Goal: Task Accomplishment & Management: Manage account settings

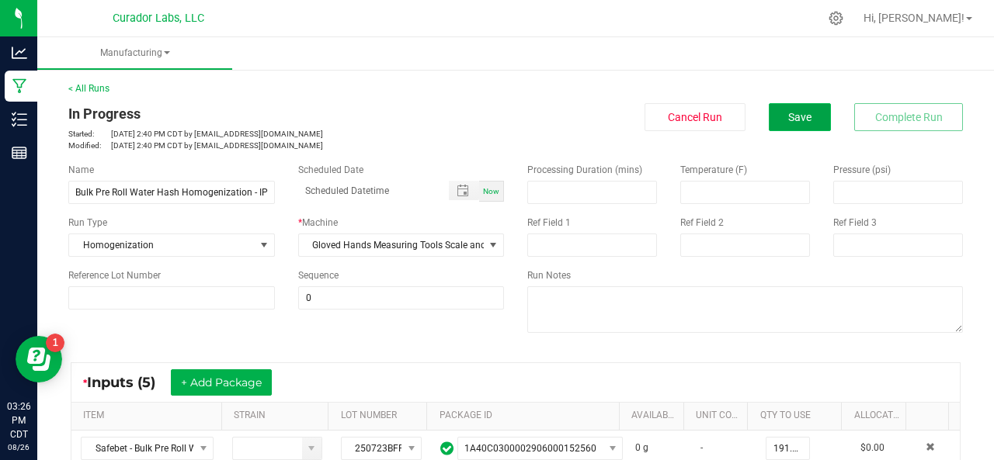
click at [808, 122] on button "Save" at bounding box center [800, 117] width 62 height 28
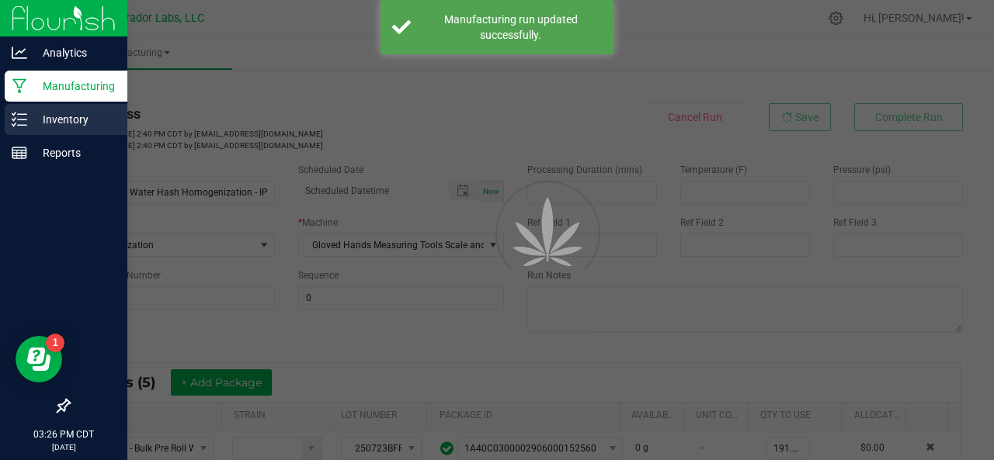
click at [30, 116] on p "Inventory" at bounding box center [73, 119] width 93 height 19
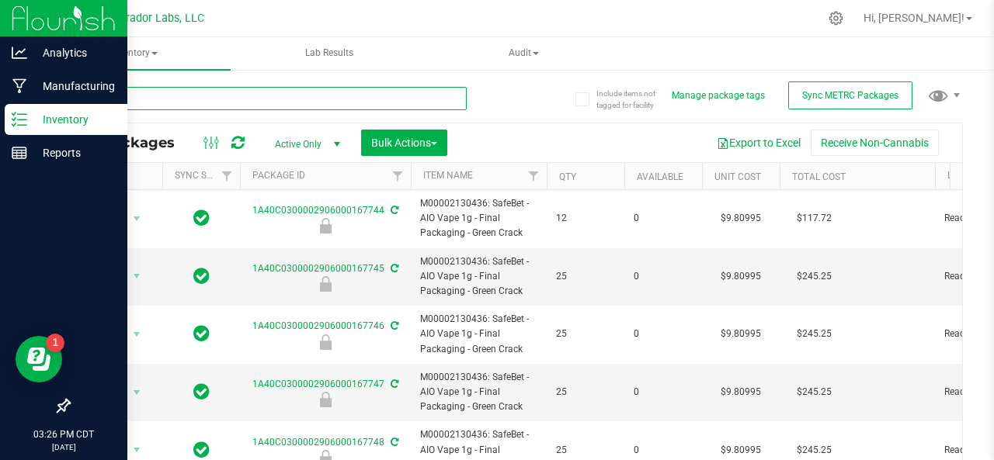
click at [112, 92] on input "text" at bounding box center [267, 98] width 398 height 23
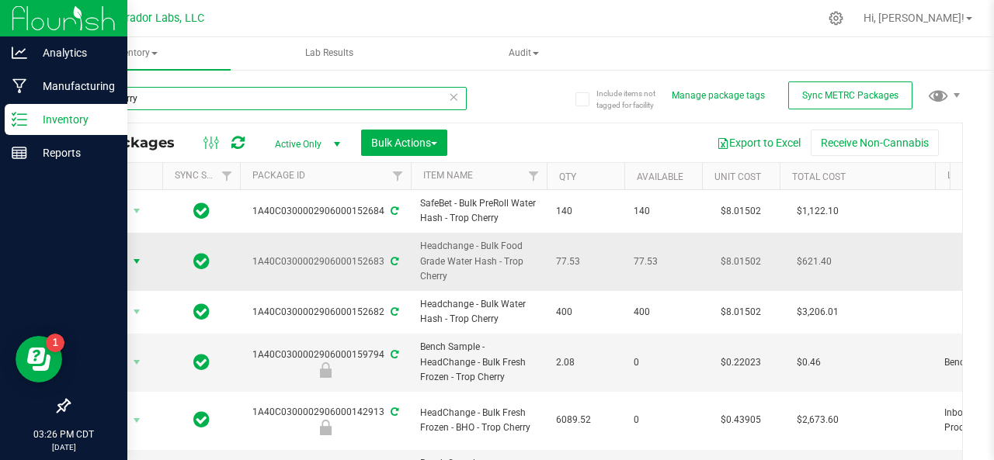
type input "trop cherry"
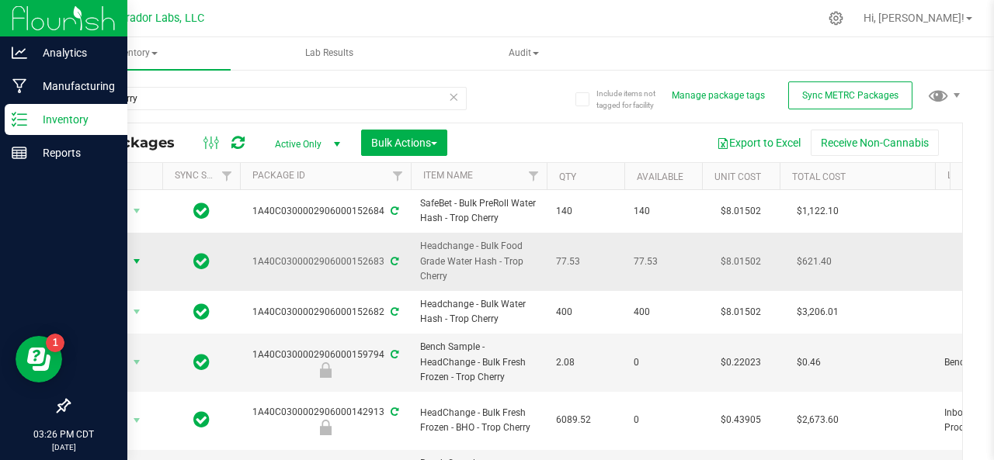
click at [99, 255] on span "Action" at bounding box center [106, 262] width 42 height 22
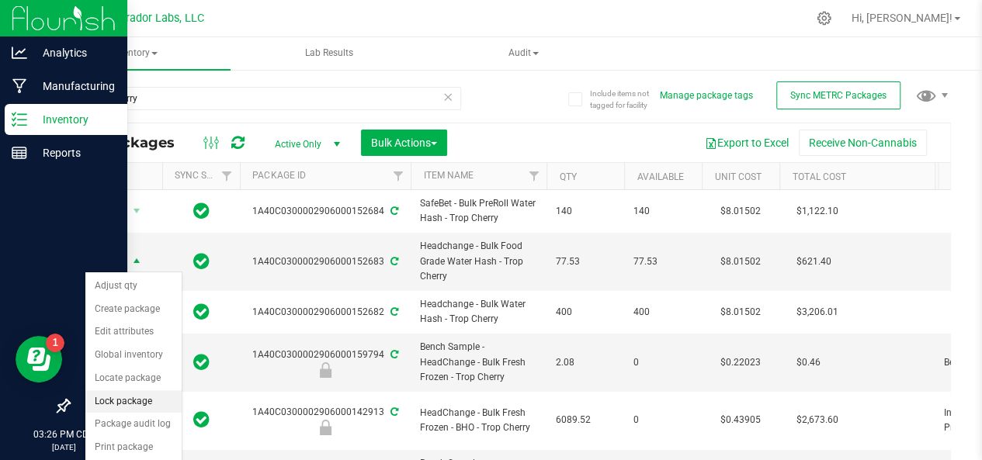
click at [125, 400] on li "Lock package" at bounding box center [133, 402] width 96 height 23
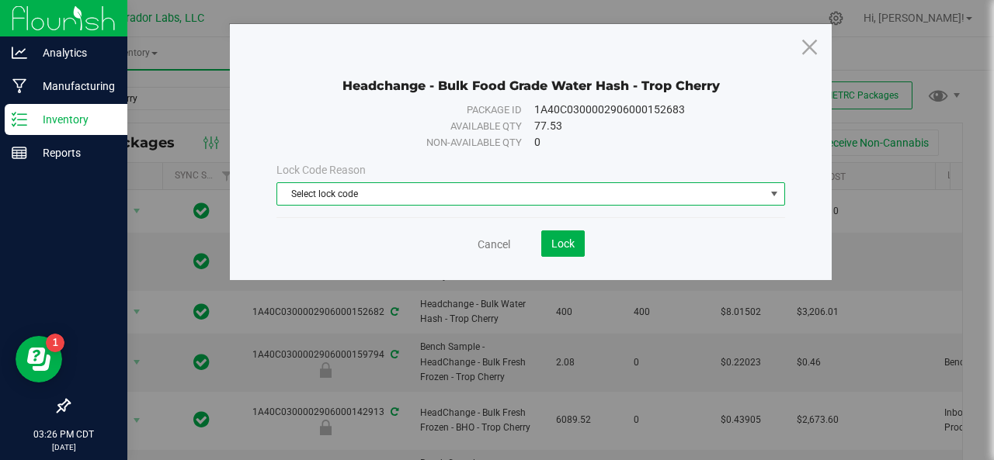
click at [416, 186] on span "Select lock code" at bounding box center [521, 194] width 488 height 22
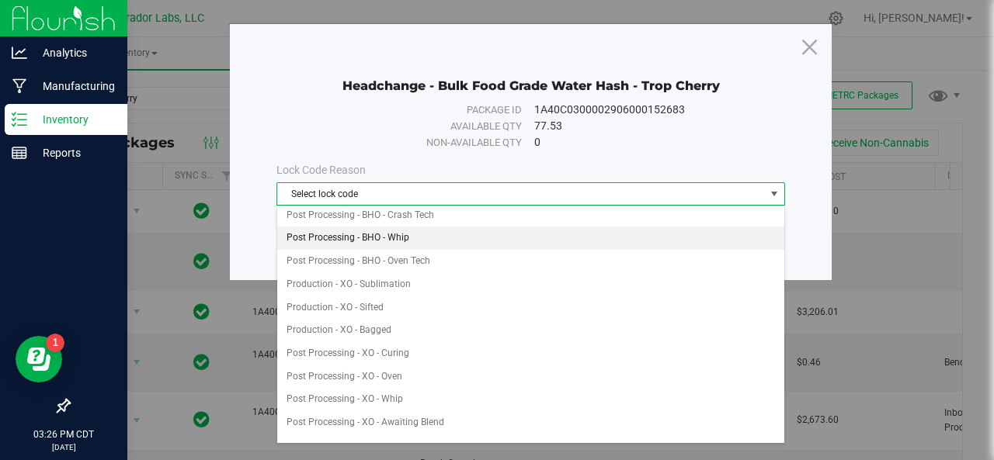
scroll to position [289, 0]
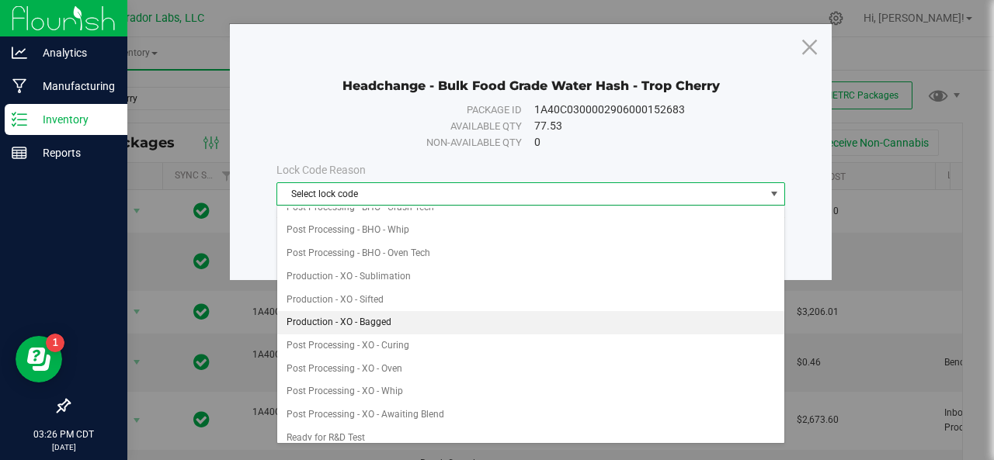
click at [370, 314] on li "Production - XO - Bagged" at bounding box center [531, 322] width 508 height 23
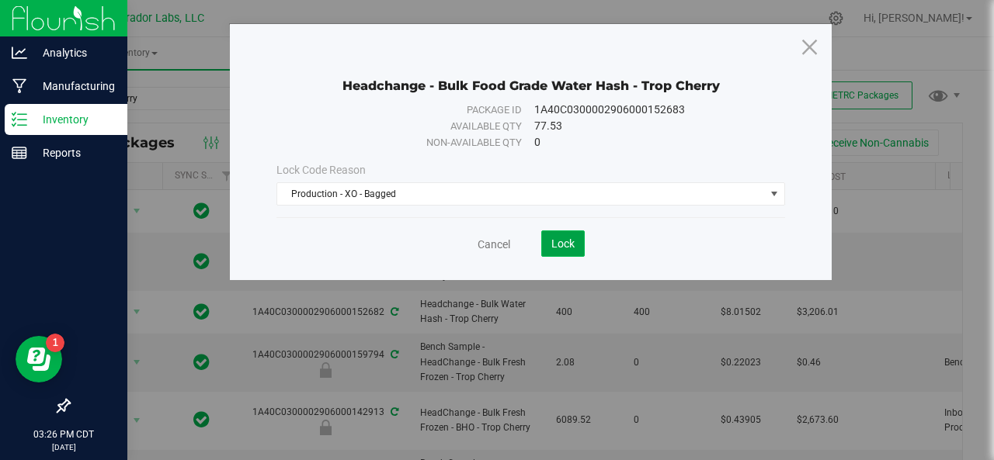
click at [557, 248] on span "Lock" at bounding box center [562, 244] width 23 height 12
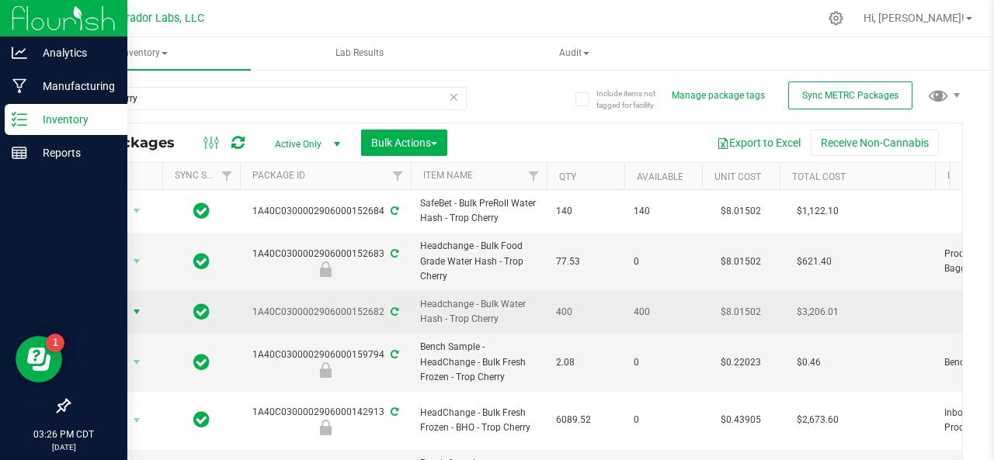
click at [102, 305] on span "Action" at bounding box center [106, 312] width 42 height 22
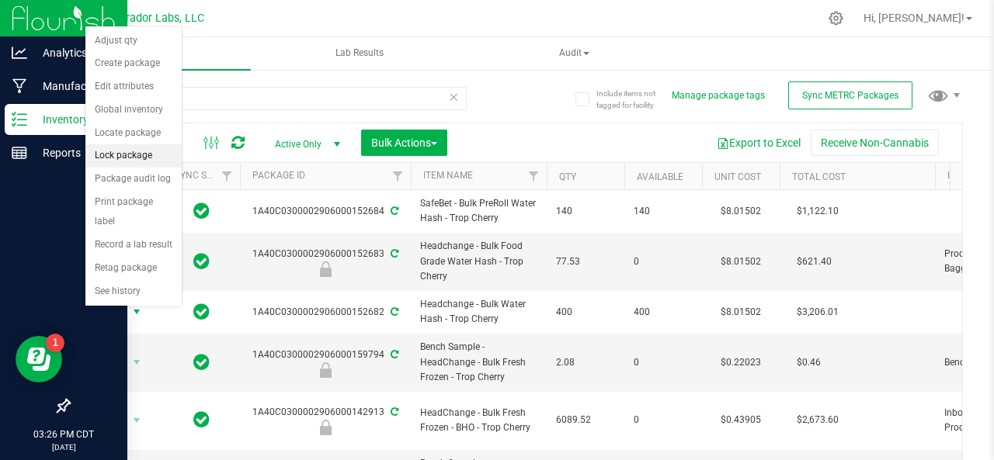
click at [126, 148] on li "Lock package" at bounding box center [133, 155] width 96 height 23
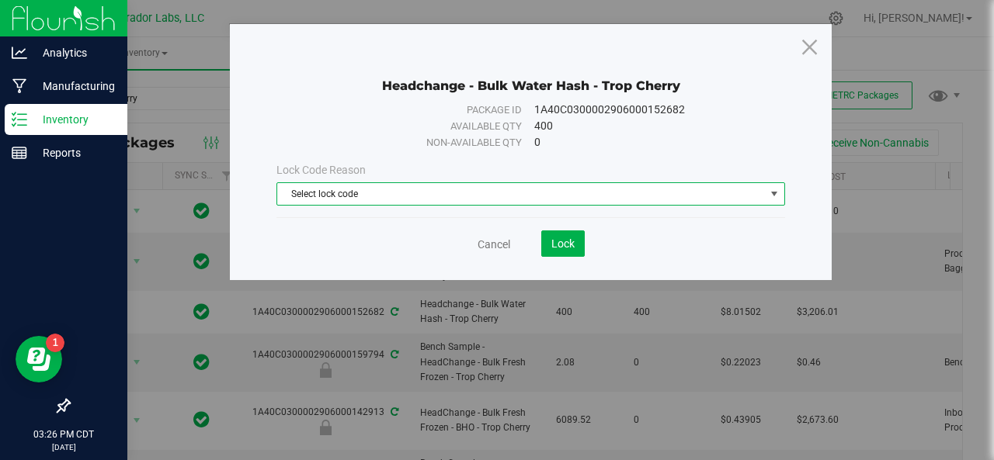
click at [424, 201] on span "Select lock code" at bounding box center [521, 194] width 488 height 22
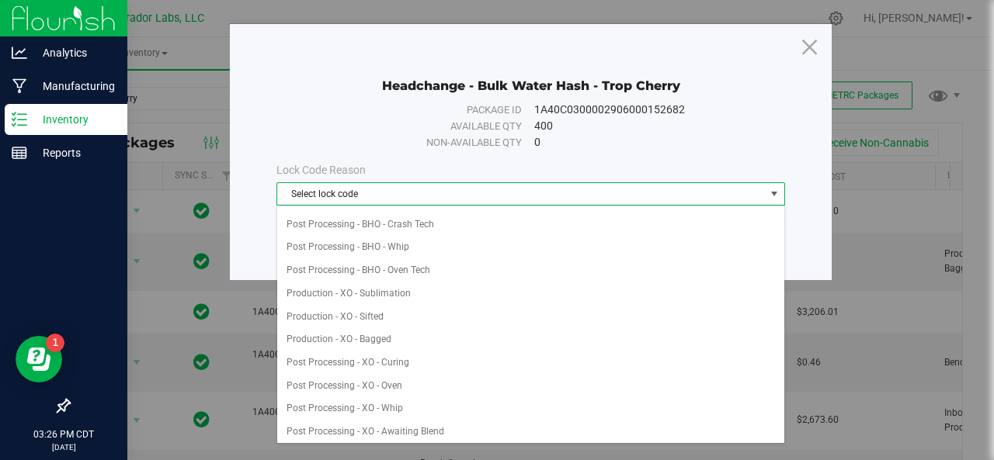
scroll to position [303, 0]
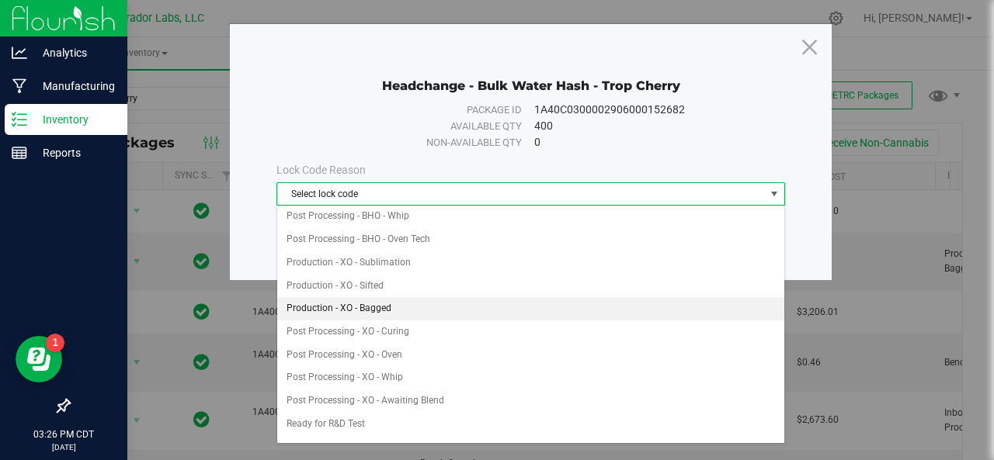
click at [358, 297] on li "Production - XO - Bagged" at bounding box center [531, 308] width 508 height 23
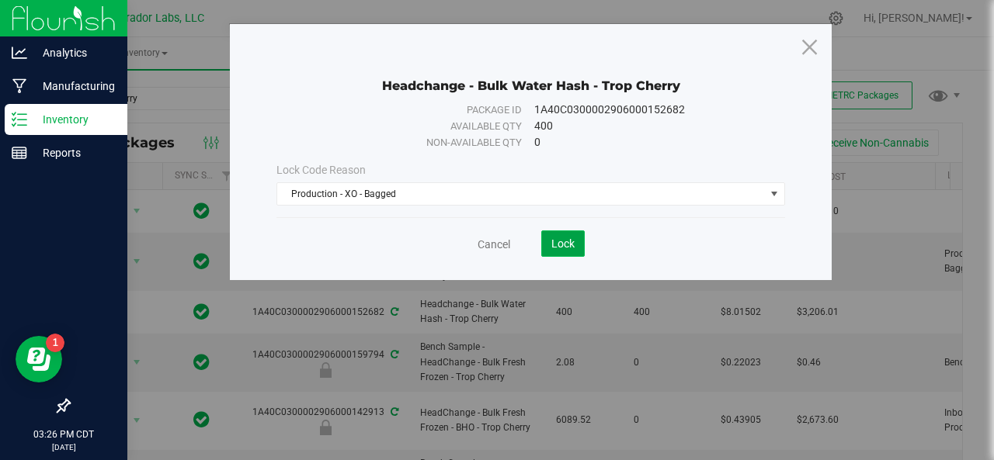
click at [553, 238] on span "Lock" at bounding box center [562, 244] width 23 height 12
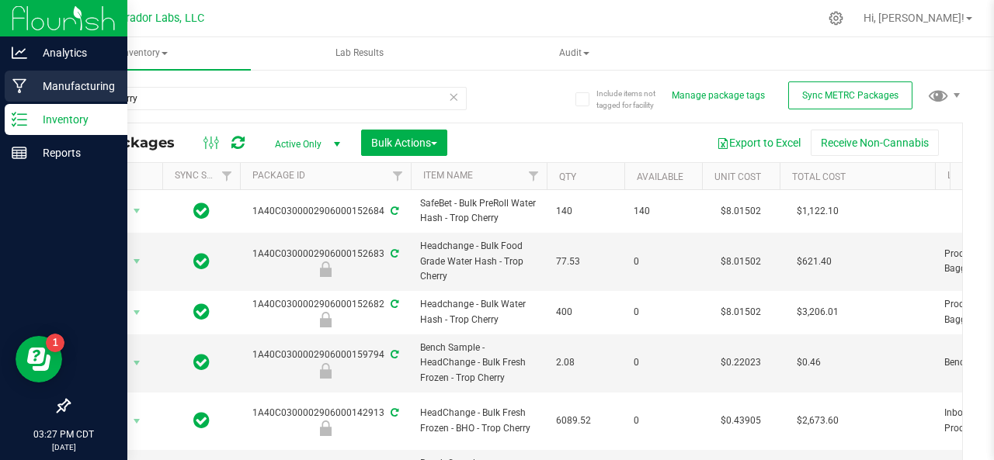
click at [19, 94] on div "Manufacturing" at bounding box center [66, 86] width 123 height 31
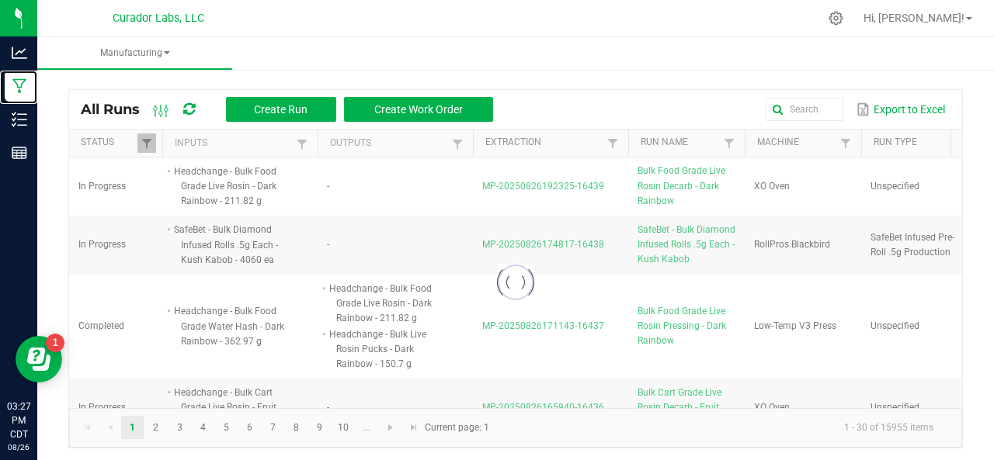
scroll to position [4, 0]
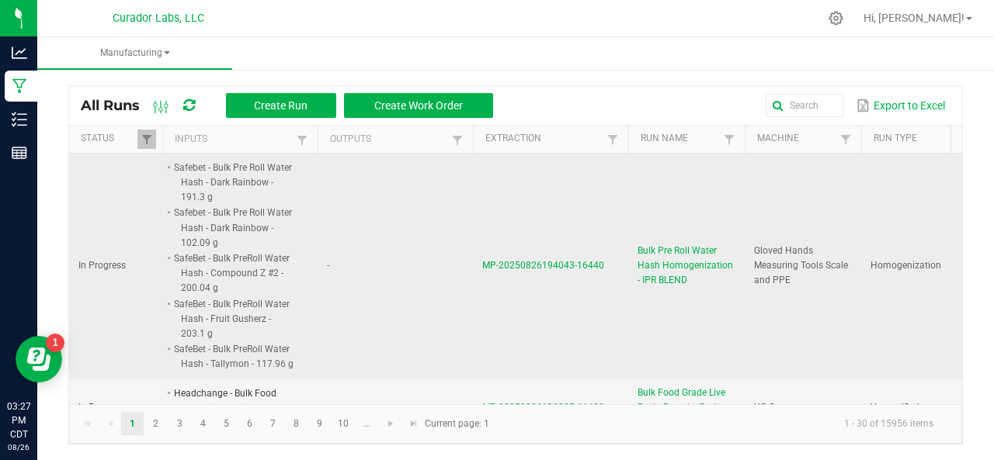
click at [533, 260] on span "MP-20250826194043-16440" at bounding box center [543, 265] width 122 height 11
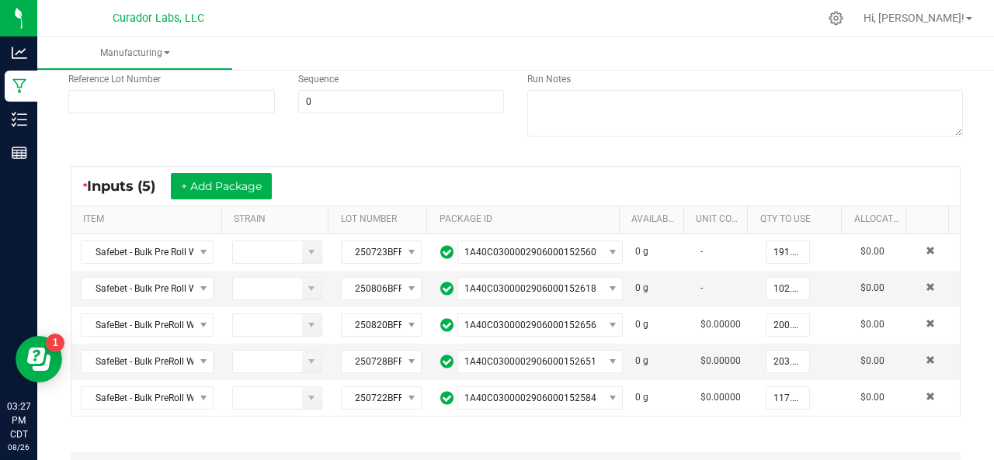
scroll to position [197, 0]
click at [200, 184] on button "+ Add Package" at bounding box center [221, 185] width 101 height 26
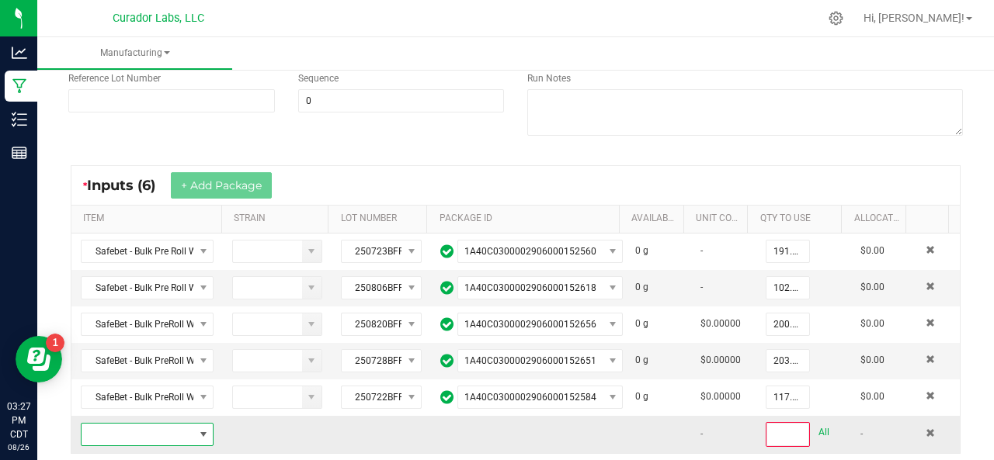
click at [141, 434] on span "NO DATA FOUND" at bounding box center [138, 435] width 112 height 22
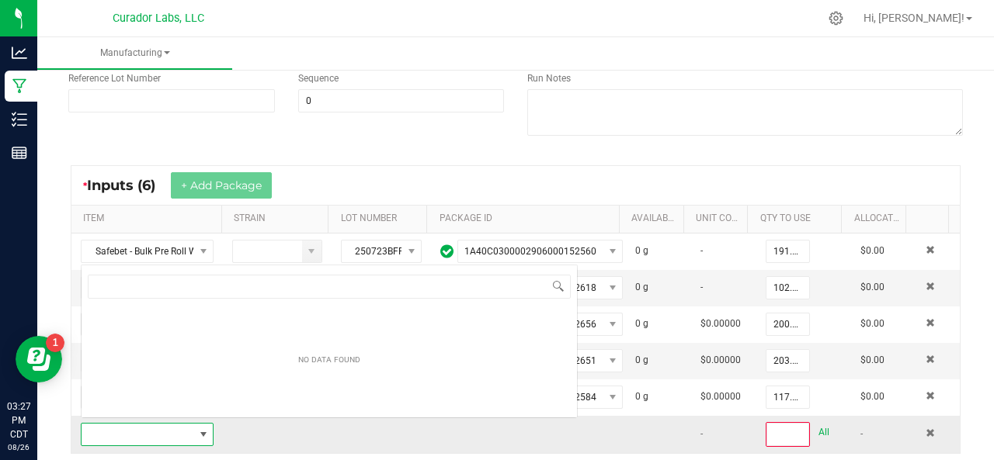
scroll to position [23, 127]
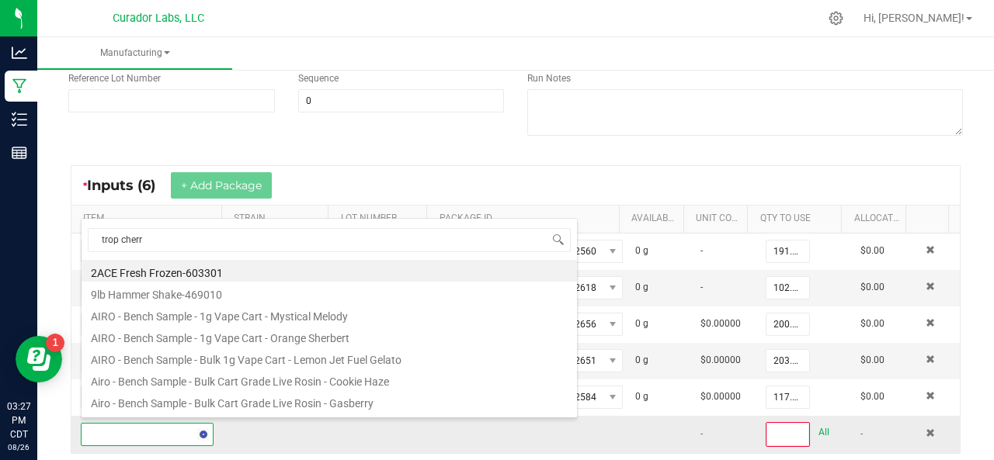
type input "trop cherry"
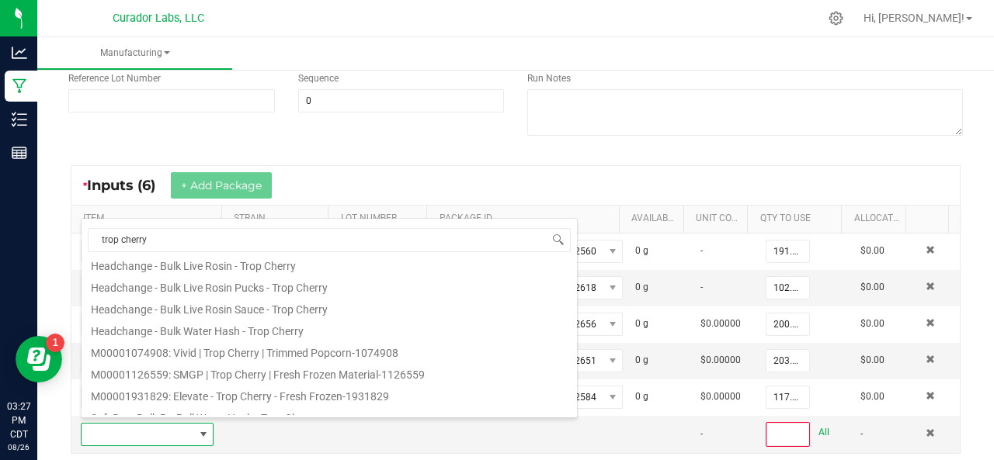
scroll to position [193, 0]
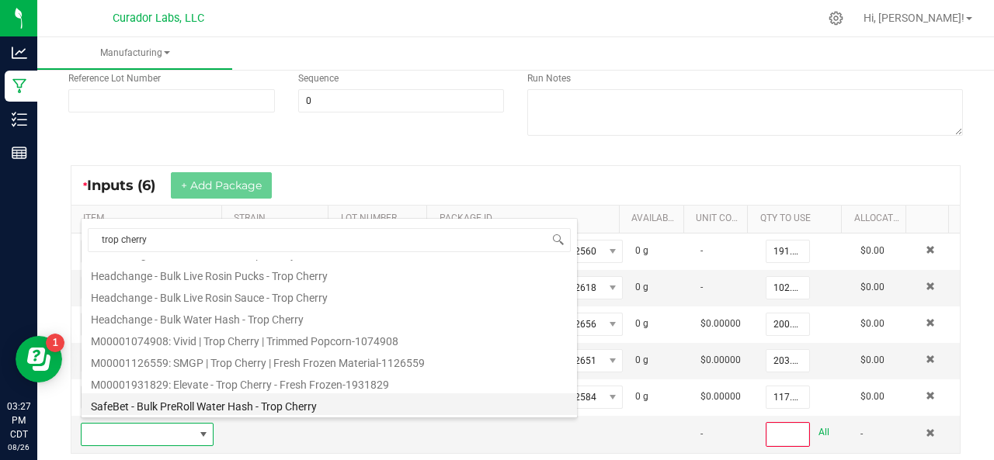
click at [168, 408] on li "SafeBet - Bulk PreRoll Water Hash - Trop Cherry" at bounding box center [329, 405] width 495 height 22
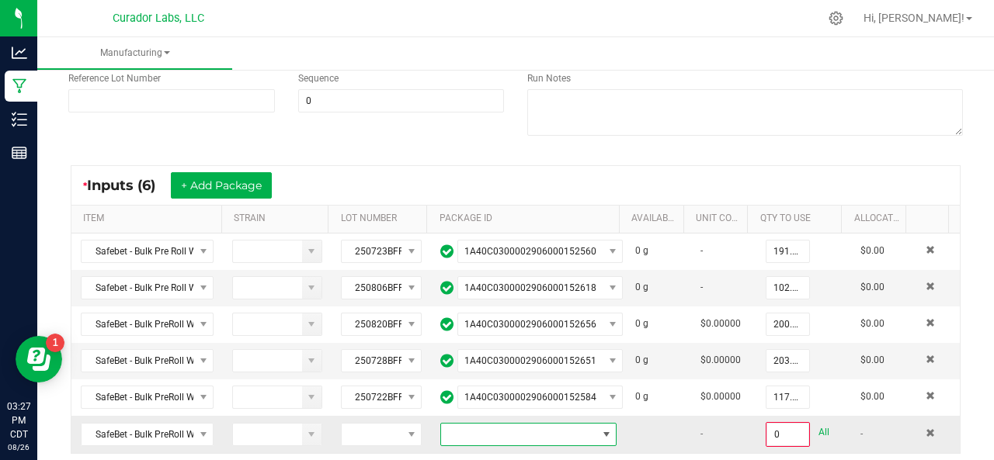
click at [474, 429] on span at bounding box center [518, 435] width 155 height 22
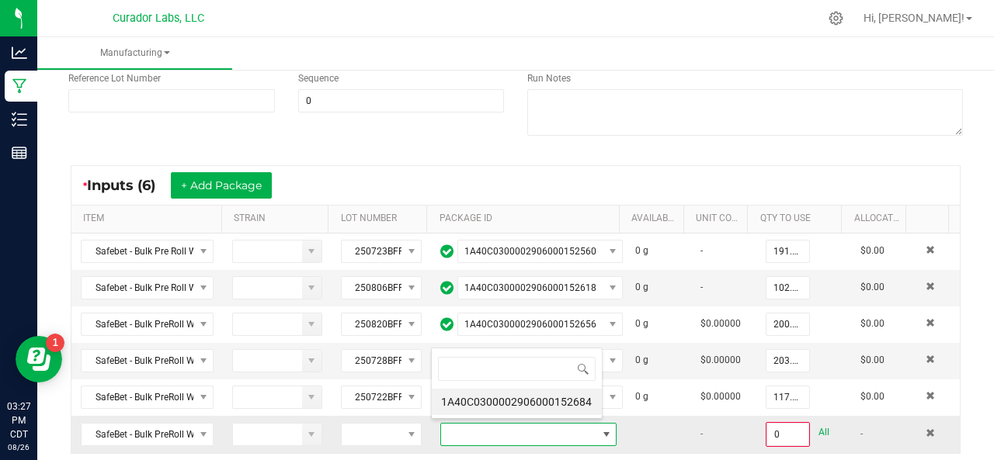
scroll to position [23, 168]
click at [469, 404] on li "1A40C0300002906000152684" at bounding box center [517, 402] width 170 height 26
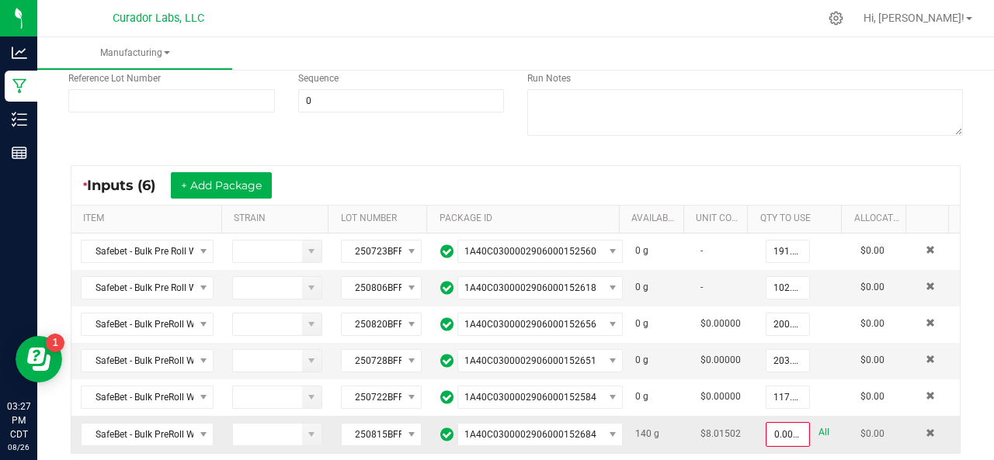
click at [818, 424] on link "All" at bounding box center [823, 432] width 11 height 21
type input "140.0000 g"
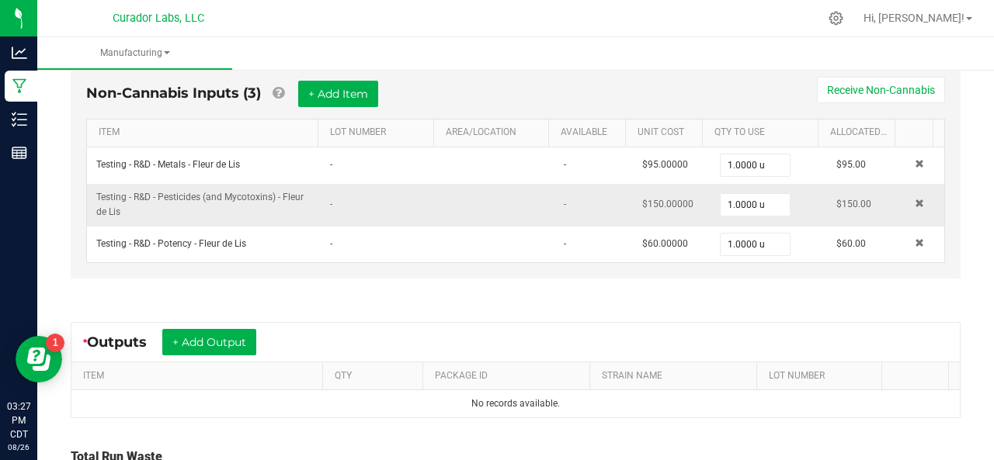
scroll to position [745, 0]
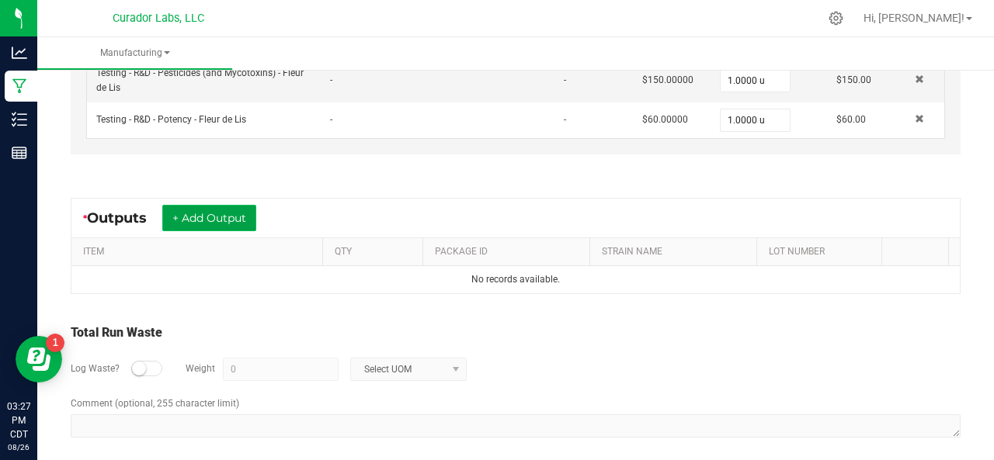
click at [234, 213] on button "+ Add Output" at bounding box center [209, 218] width 94 height 26
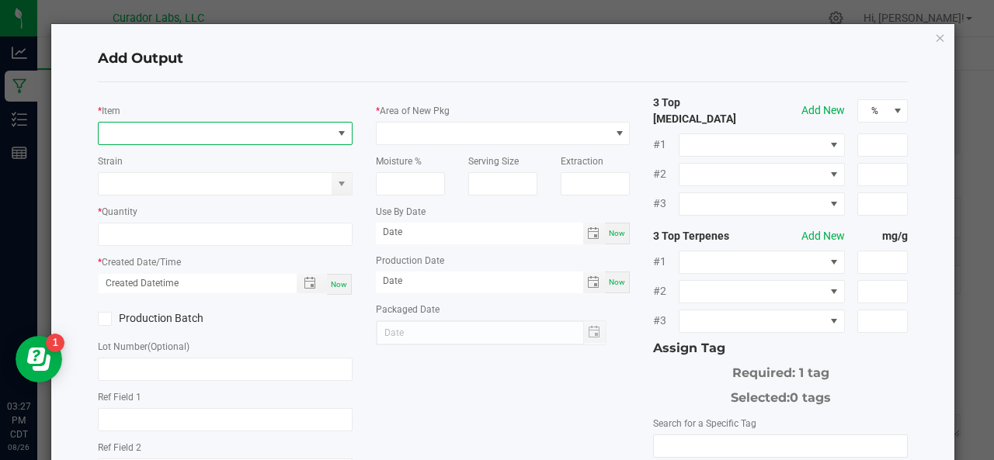
click at [158, 138] on span "NO DATA FOUND" at bounding box center [216, 134] width 234 height 22
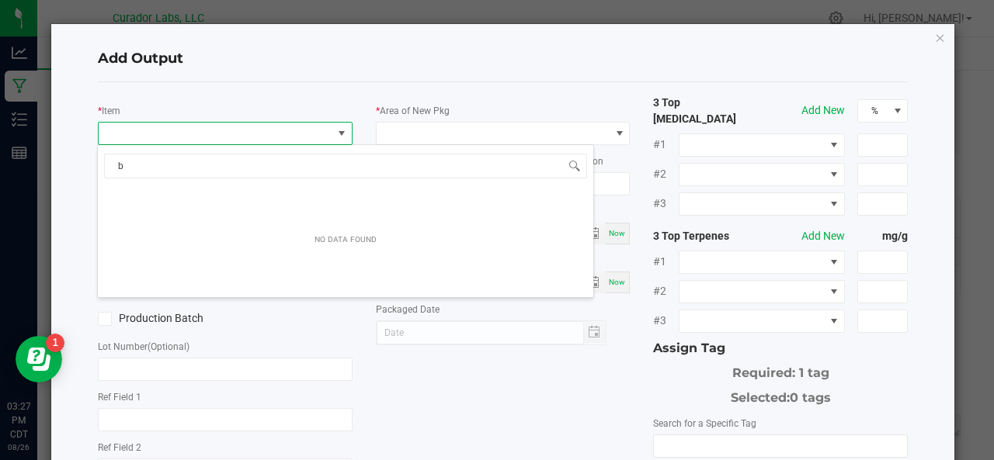
scroll to position [23, 251]
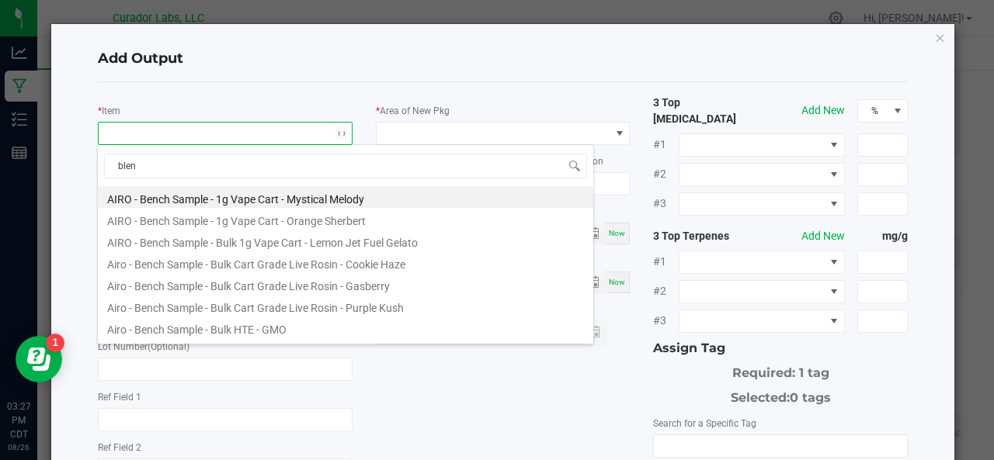
type input "blend"
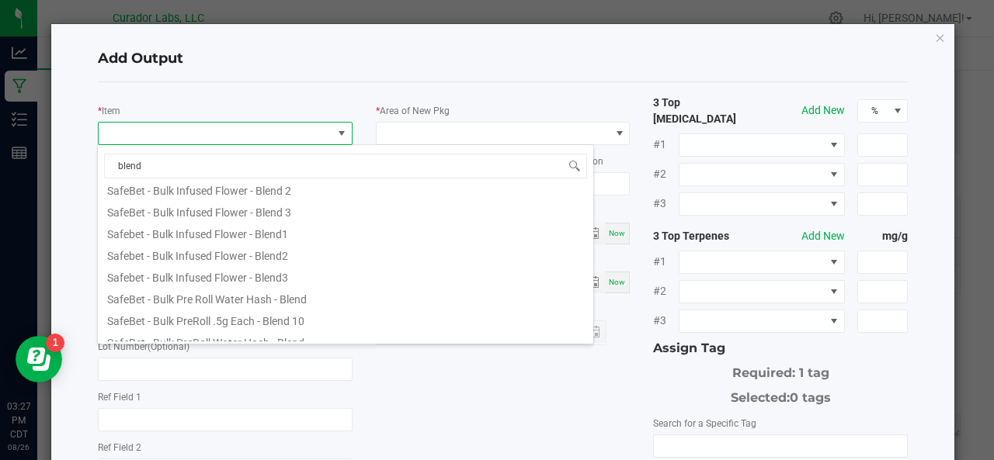
scroll to position [497, 0]
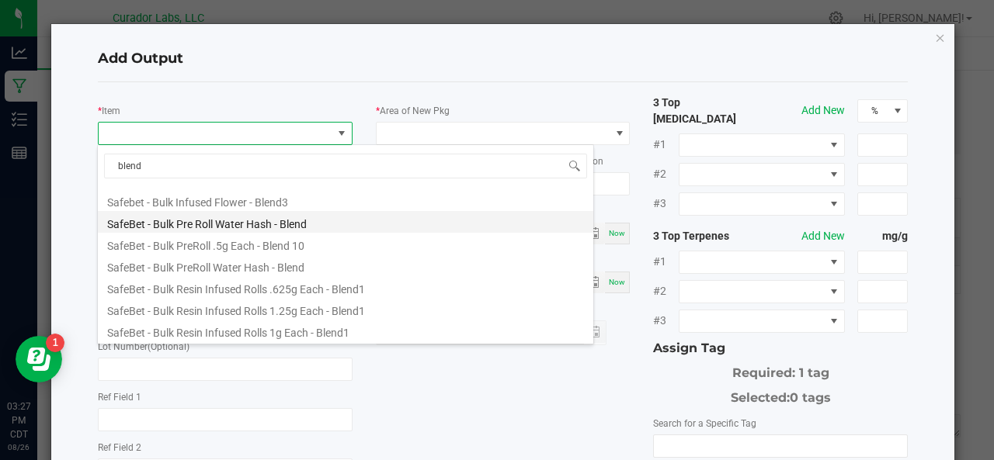
click at [247, 220] on li "SafeBet - Bulk Pre Roll Water Hash - Blend" at bounding box center [345, 222] width 495 height 22
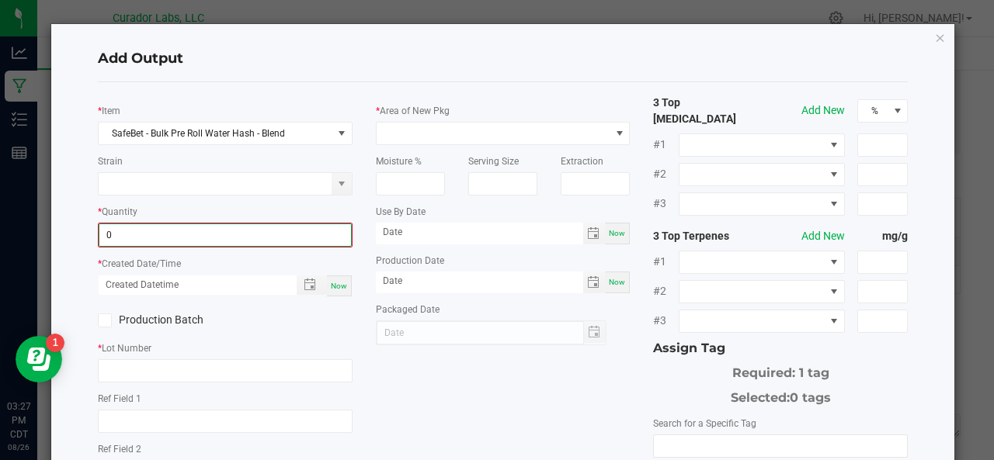
click at [207, 227] on input "0" at bounding box center [225, 235] width 252 height 22
type input "930.2500 g"
click at [331, 280] on span "Now" at bounding box center [339, 284] width 16 height 9
type input "[DATE] 3:27 PM"
type input "[DATE]"
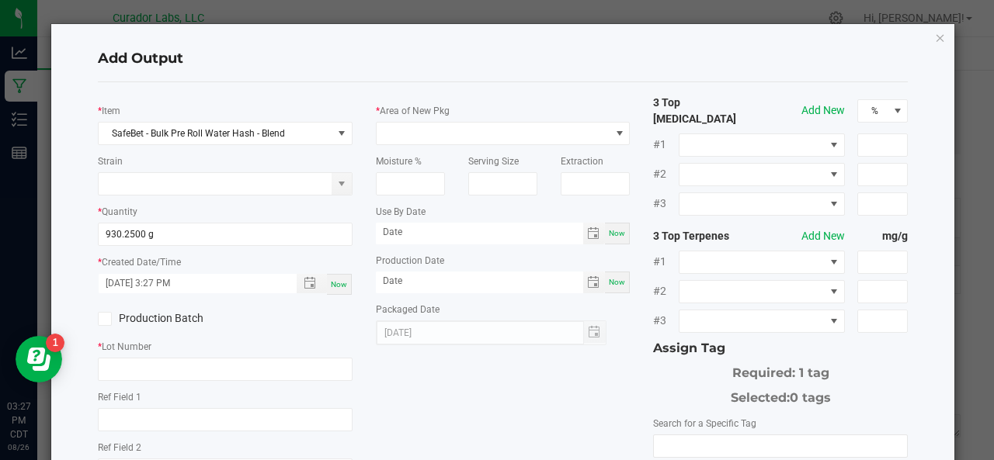
click at [161, 314] on label "Production Batch" at bounding box center [156, 319] width 116 height 16
click at [0, 0] on input "Production Batch" at bounding box center [0, 0] width 0 height 0
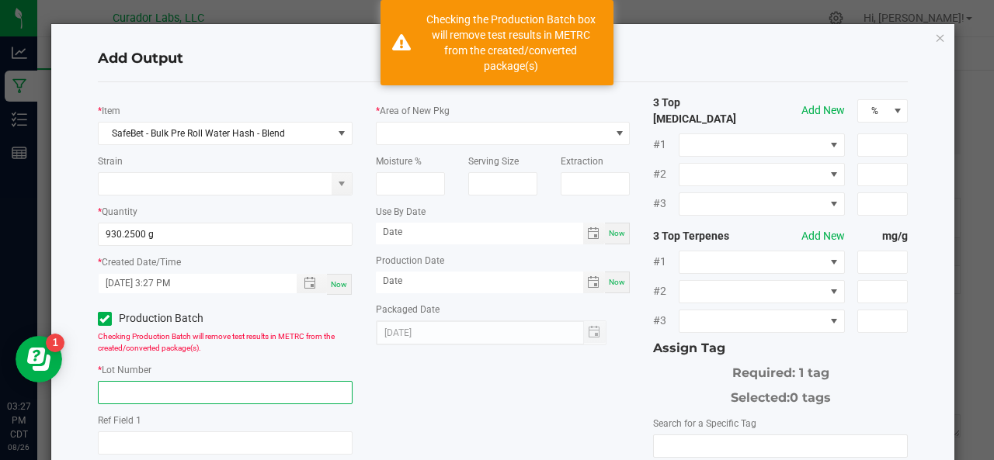
click at [139, 391] on input "text" at bounding box center [225, 392] width 255 height 23
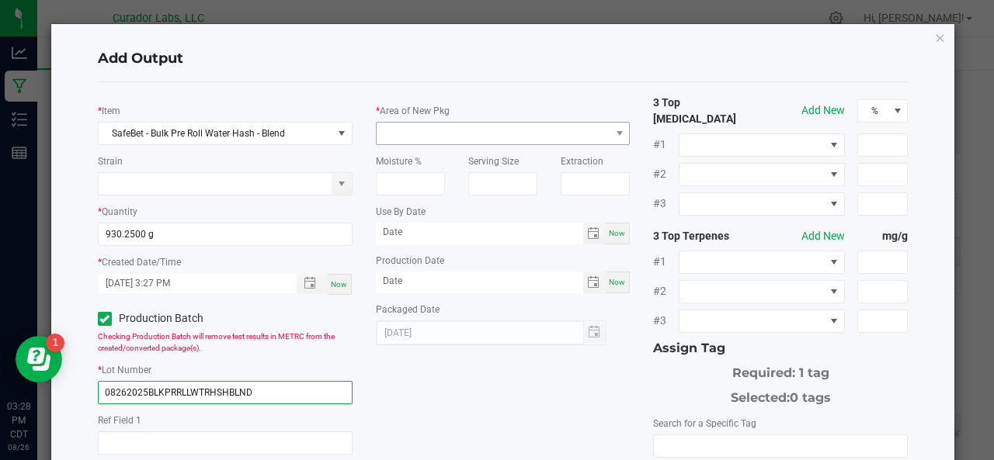
type input "08262025BLKPRRLLWTRHSHBLND"
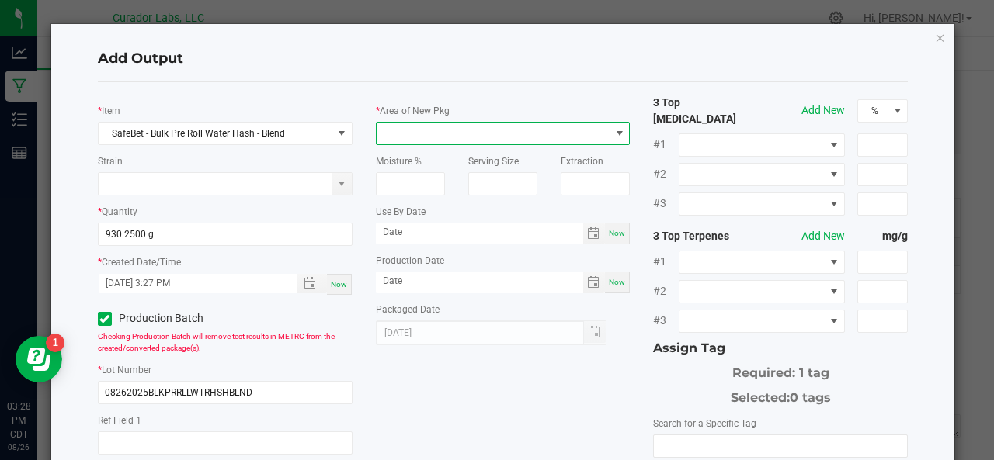
click at [407, 135] on span at bounding box center [494, 134] width 234 height 22
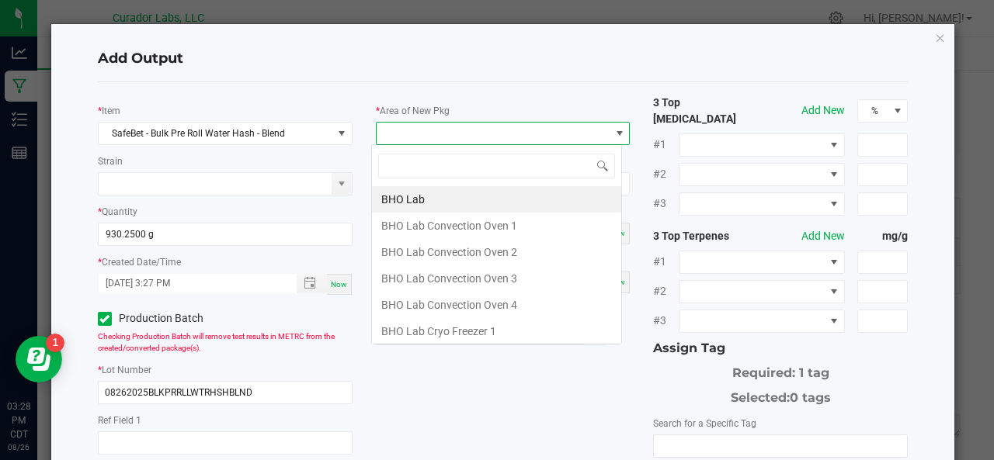
scroll to position [23, 251]
type input "XO"
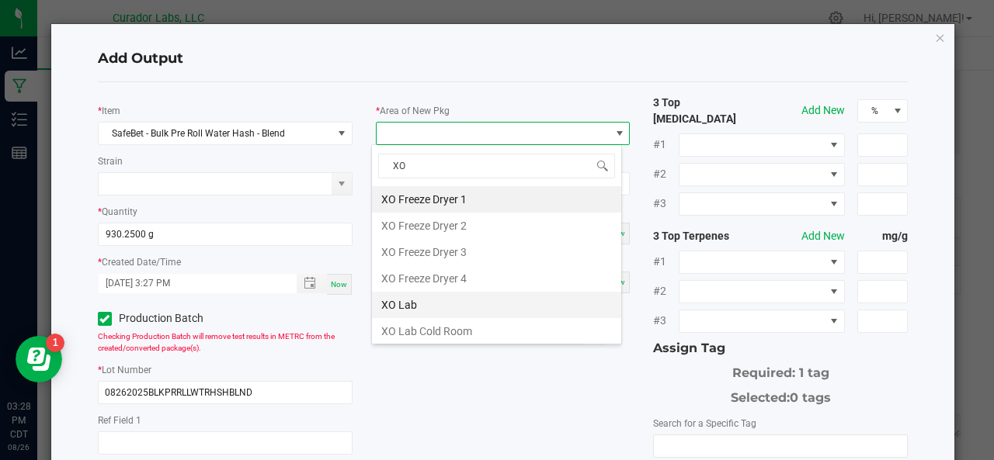
click at [401, 297] on li "XO Lab" at bounding box center [496, 305] width 249 height 26
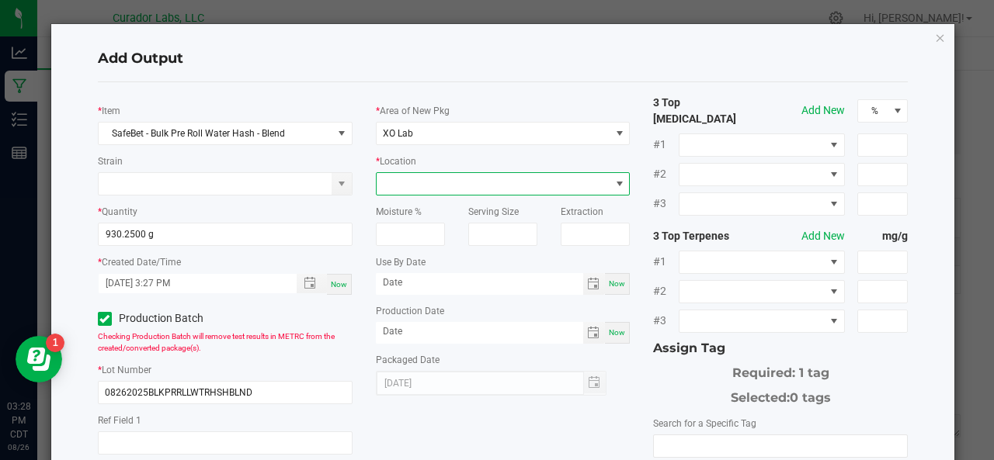
click at [425, 187] on span at bounding box center [494, 184] width 234 height 22
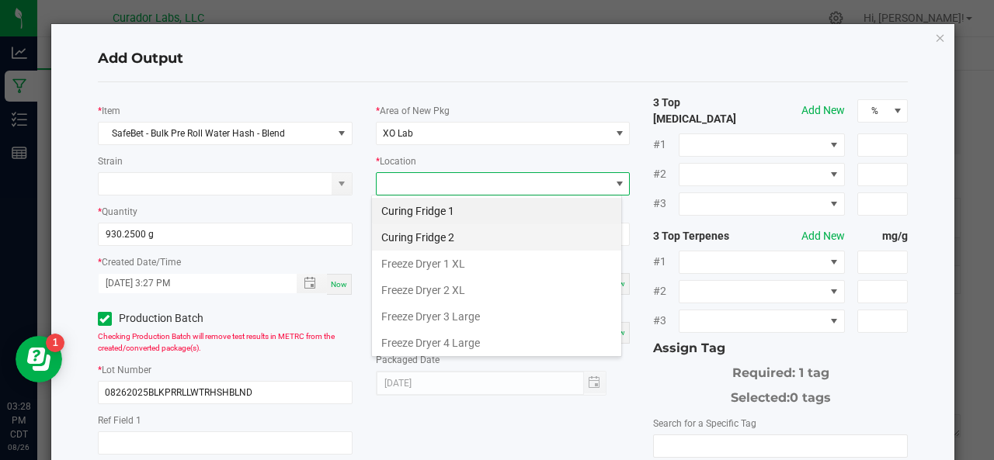
scroll to position [181, 0]
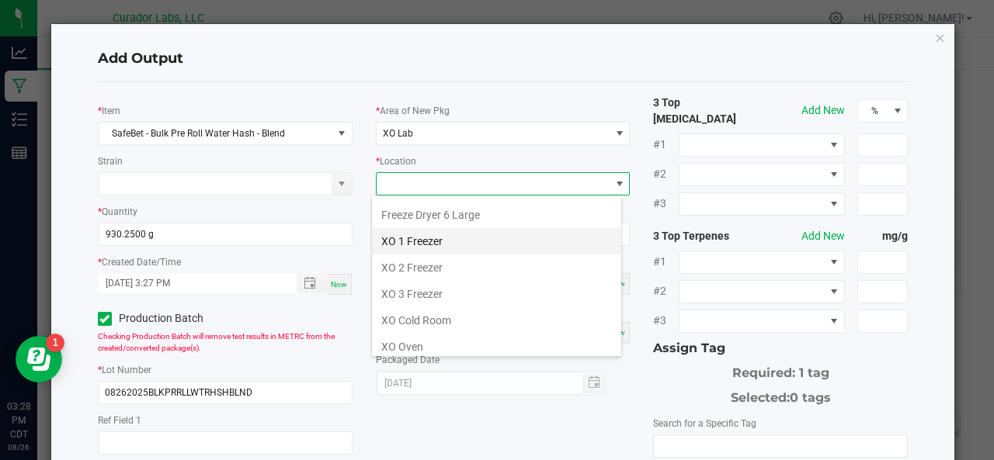
click at [443, 238] on li "XO 1 Freezer" at bounding box center [496, 241] width 249 height 26
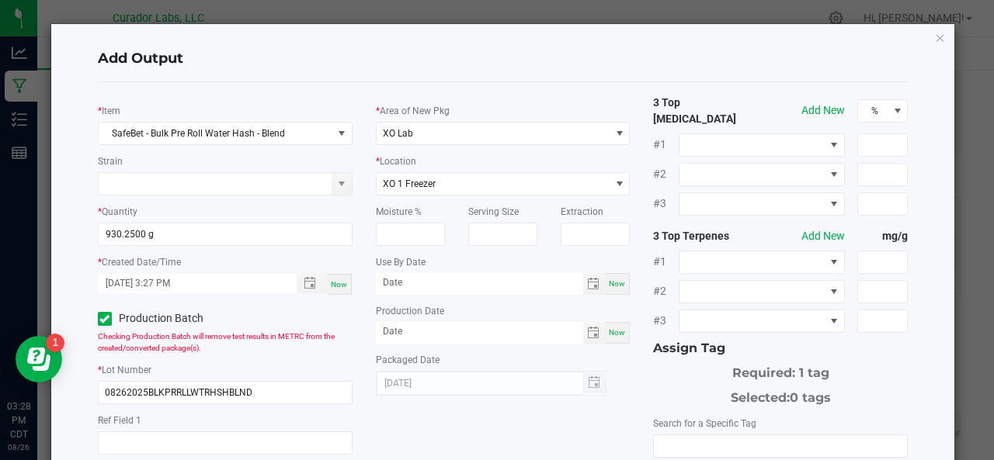
click at [609, 282] on span "Now" at bounding box center [617, 283] width 16 height 9
click at [464, 287] on input "[DATE]" at bounding box center [479, 282] width 207 height 19
type input "[DATE]"
click at [609, 341] on div "Now" at bounding box center [617, 333] width 25 height 22
type input "[DATE]"
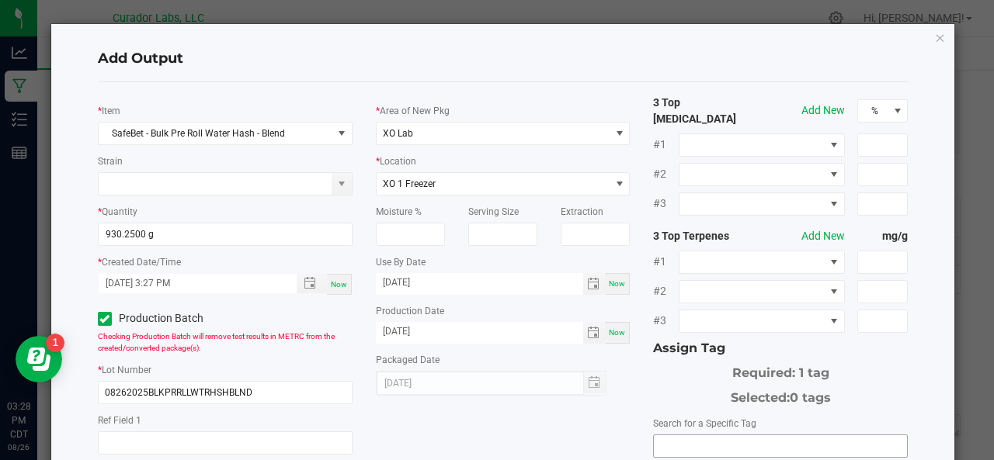
click at [675, 439] on input "NO DATA FOUND" at bounding box center [780, 447] width 253 height 22
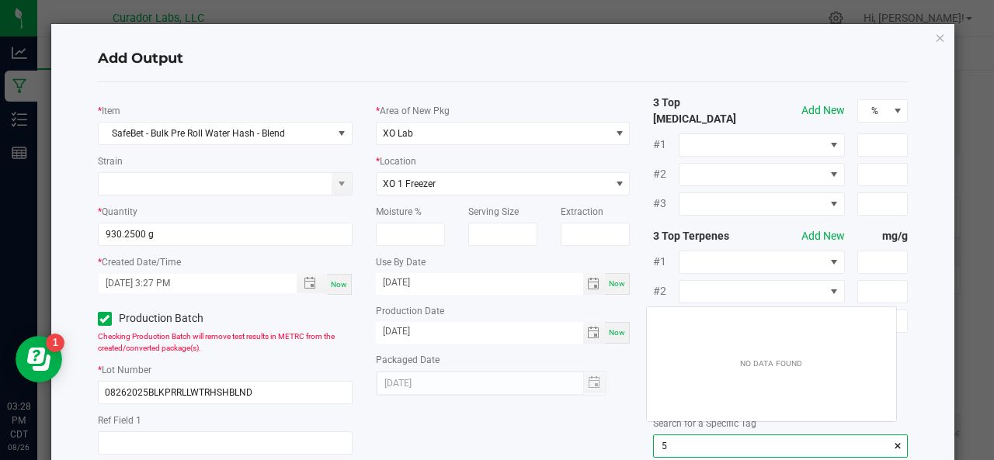
scroll to position [22, 250]
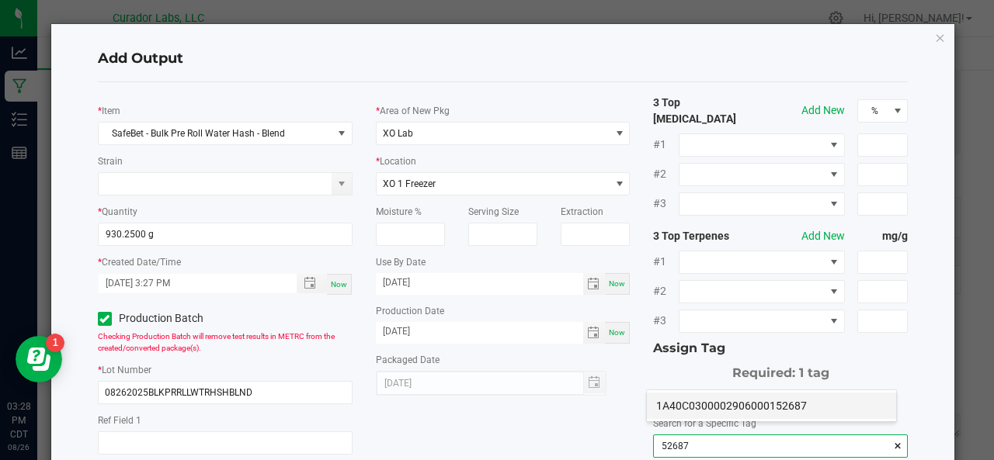
click at [686, 410] on li "1A40C0300002906000152687" at bounding box center [771, 406] width 249 height 26
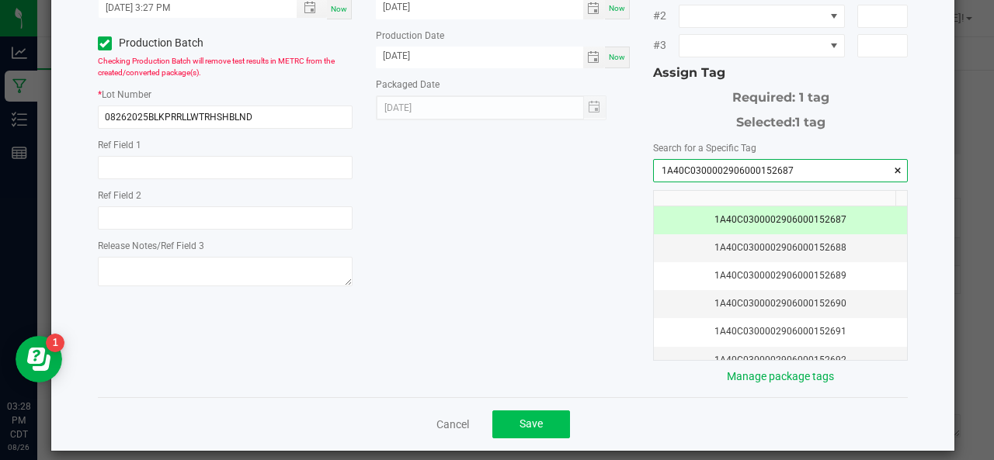
type input "1A40C0300002906000152687"
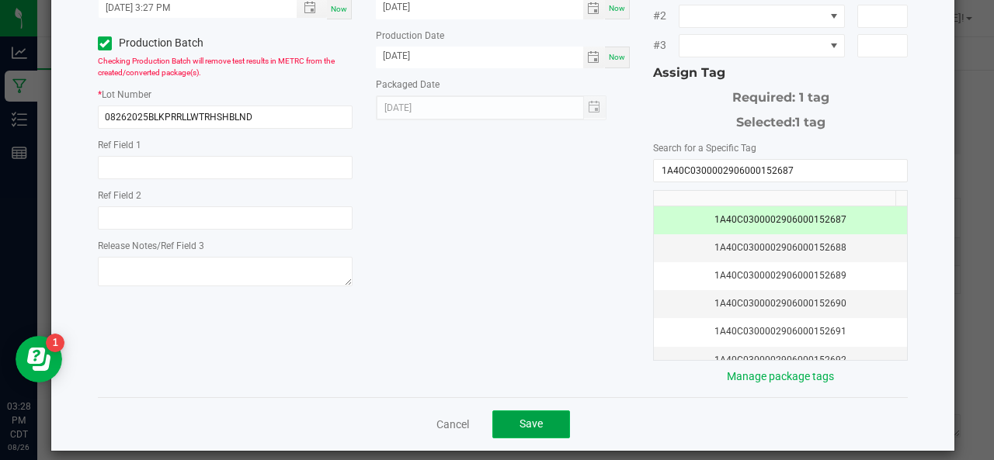
click at [546, 411] on button "Save" at bounding box center [531, 425] width 78 height 28
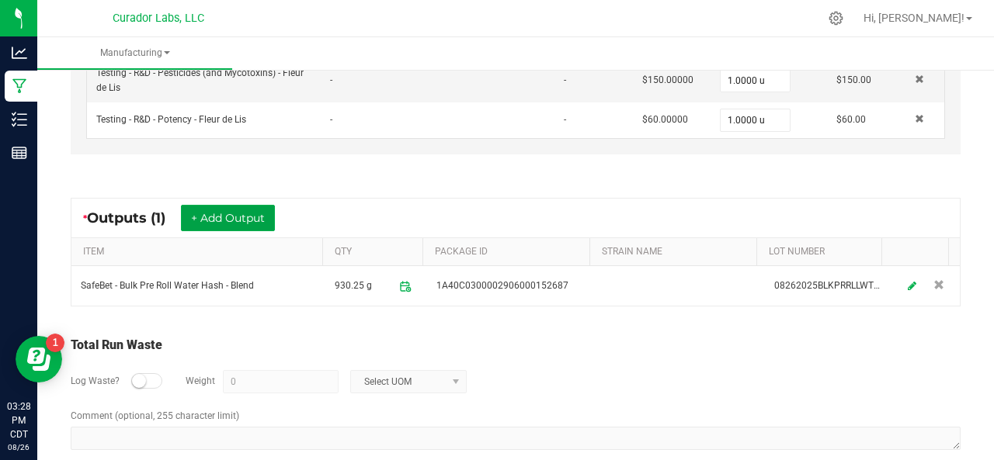
scroll to position [757, 0]
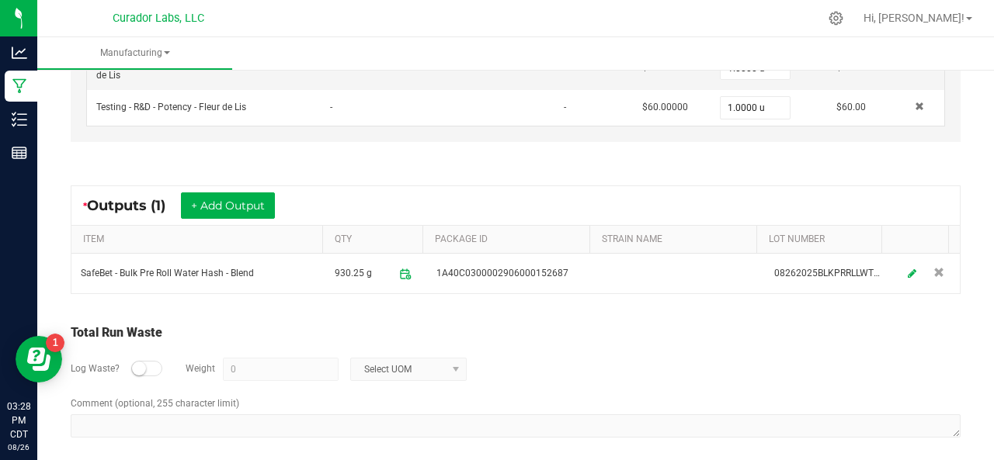
click at [138, 363] on small at bounding box center [139, 369] width 14 height 14
click at [234, 364] on input "0" at bounding box center [281, 370] width 114 height 22
click at [380, 363] on span "Select UOM" at bounding box center [398, 370] width 95 height 22
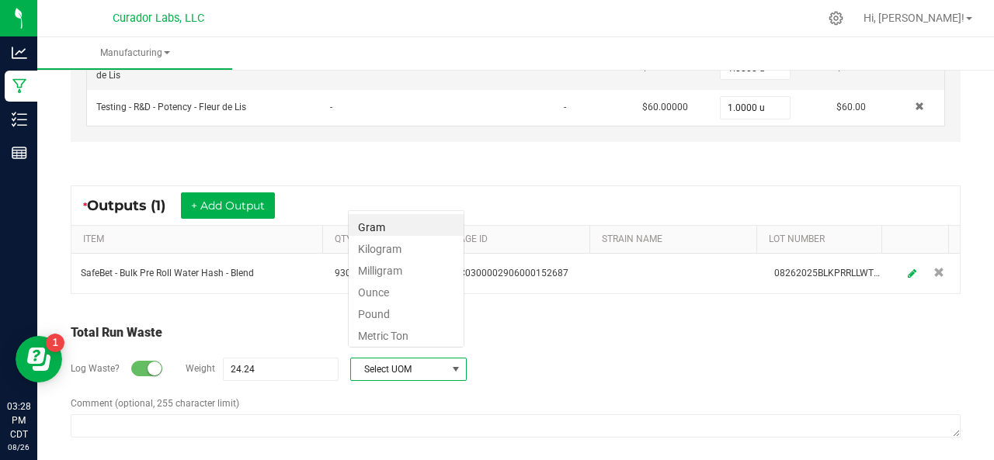
scroll to position [23, 116]
click at [385, 231] on li "Gram" at bounding box center [406, 225] width 115 height 22
type input "24.24 g"
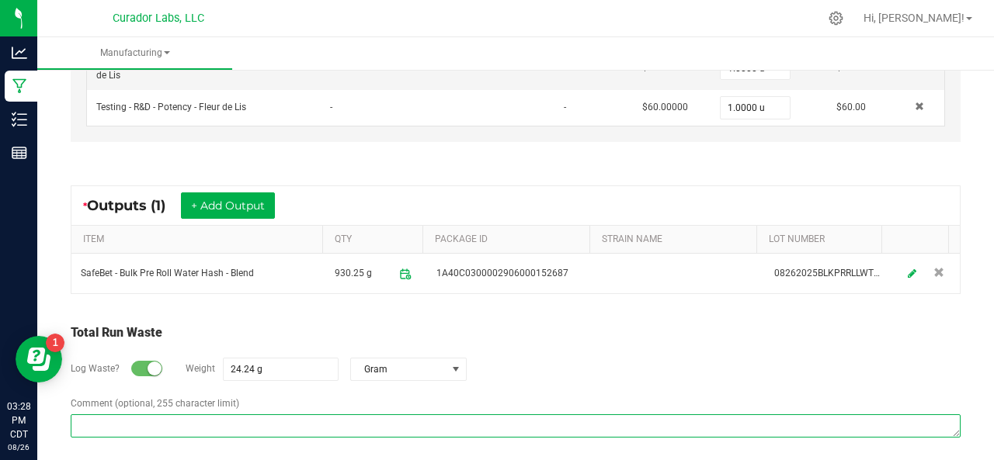
click at [297, 419] on textarea "Comment (optional, 255 character limit)" at bounding box center [516, 426] width 890 height 23
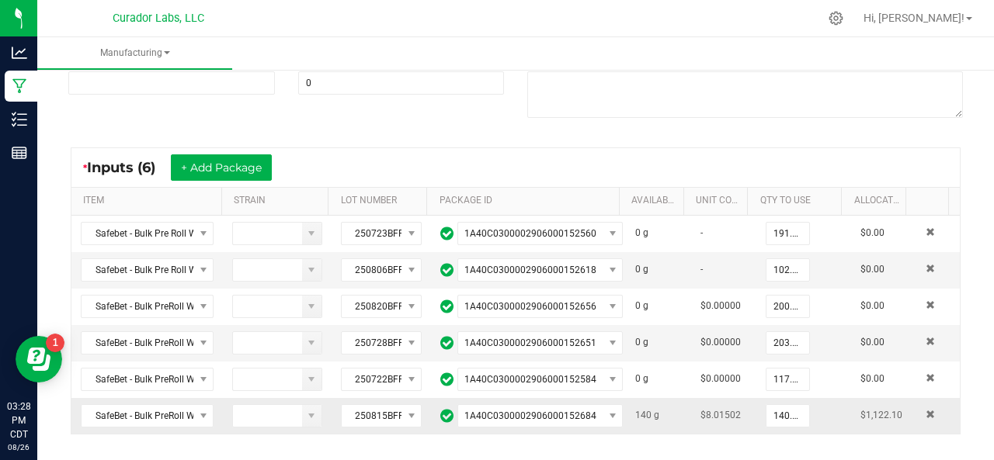
scroll to position [0, 0]
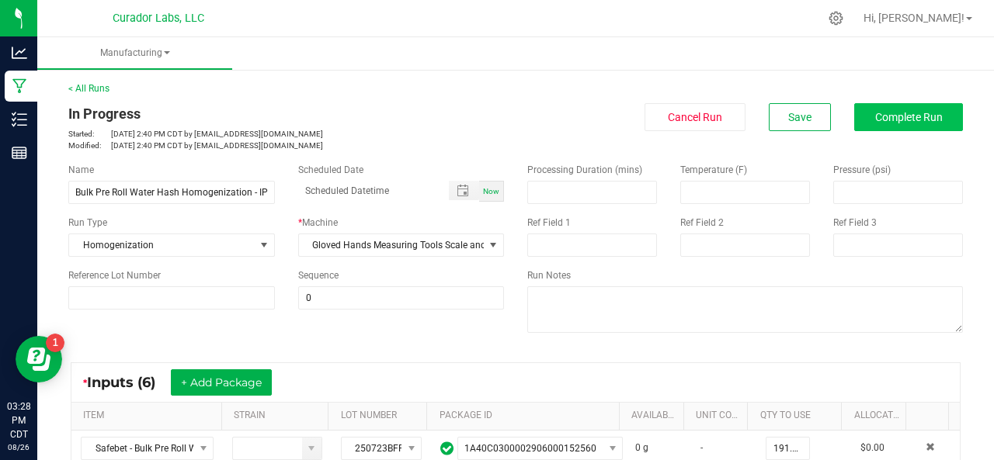
type textarea "JAR AND TOOL LOSS"
click at [883, 130] on button "Complete Run" at bounding box center [908, 117] width 109 height 28
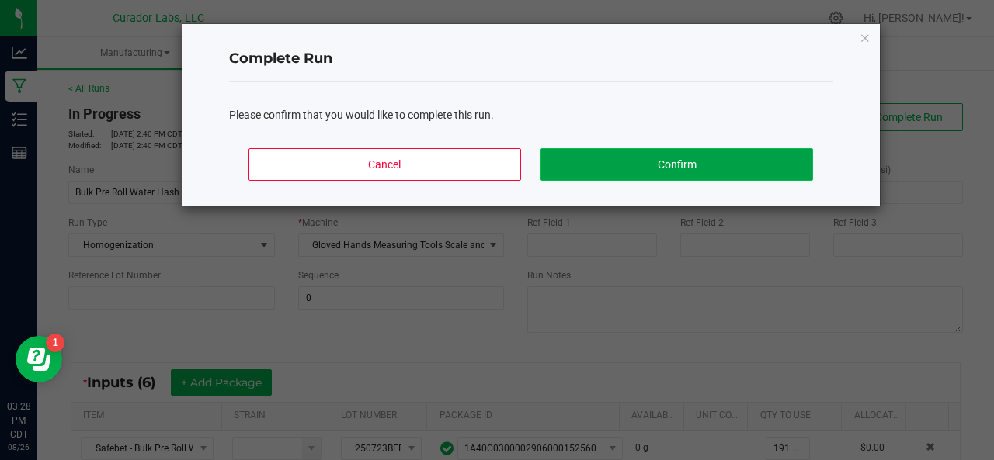
click at [750, 175] on button "Confirm" at bounding box center [676, 164] width 272 height 33
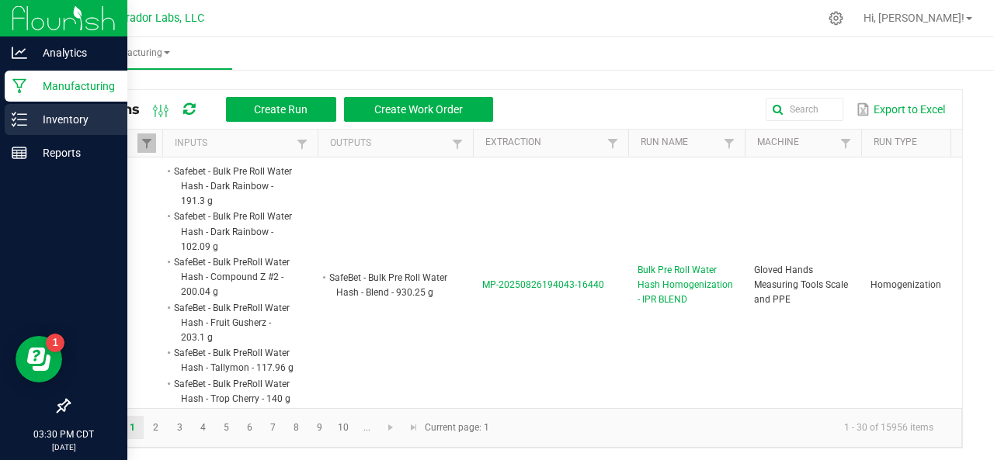
click at [13, 123] on icon at bounding box center [20, 120] width 16 height 16
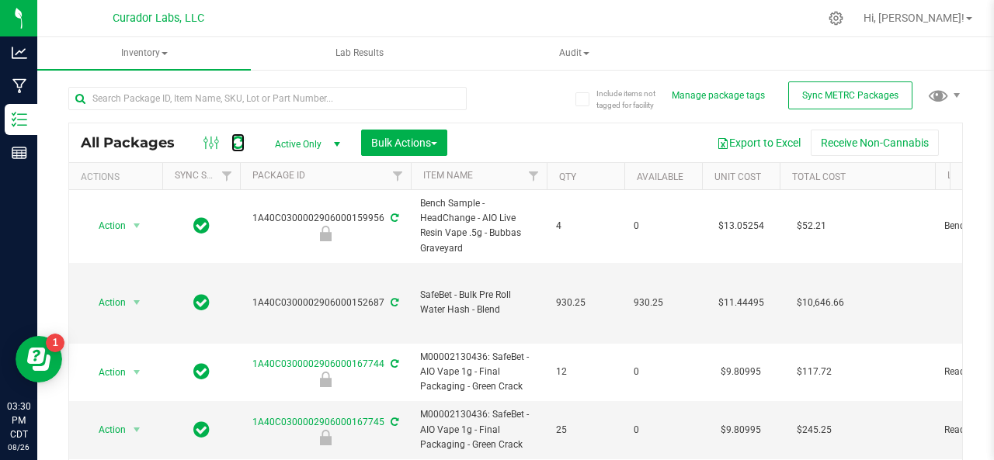
click at [231, 140] on icon at bounding box center [237, 143] width 13 height 16
click at [388, 297] on span at bounding box center [393, 302] width 10 height 11
click at [859, 91] on span "Sync METRC Packages" at bounding box center [850, 95] width 96 height 11
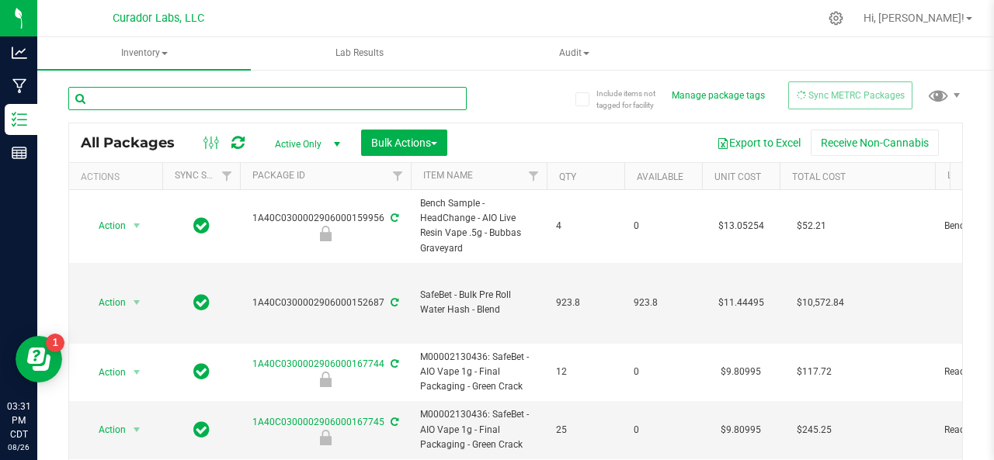
click at [196, 99] on input "text" at bounding box center [267, 98] width 398 height 23
type input "blend"
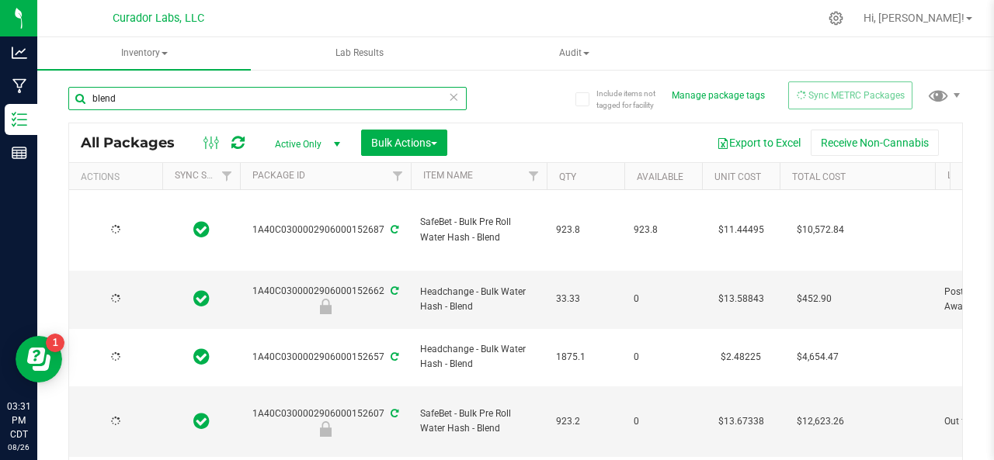
type input "[DATE]"
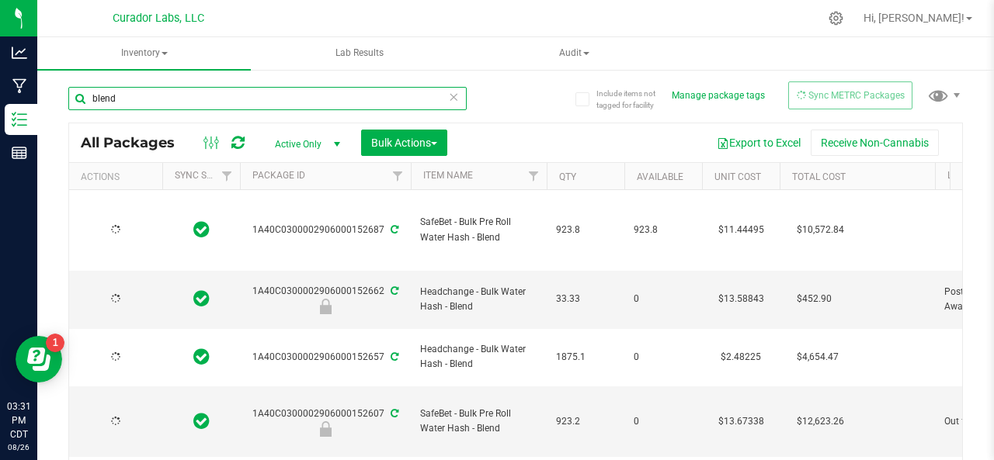
type input "[DATE]"
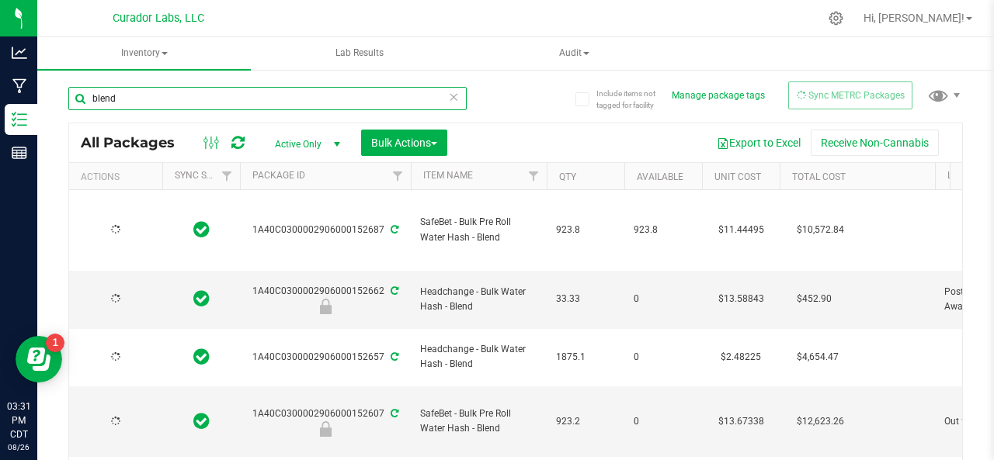
type input "[DATE]"
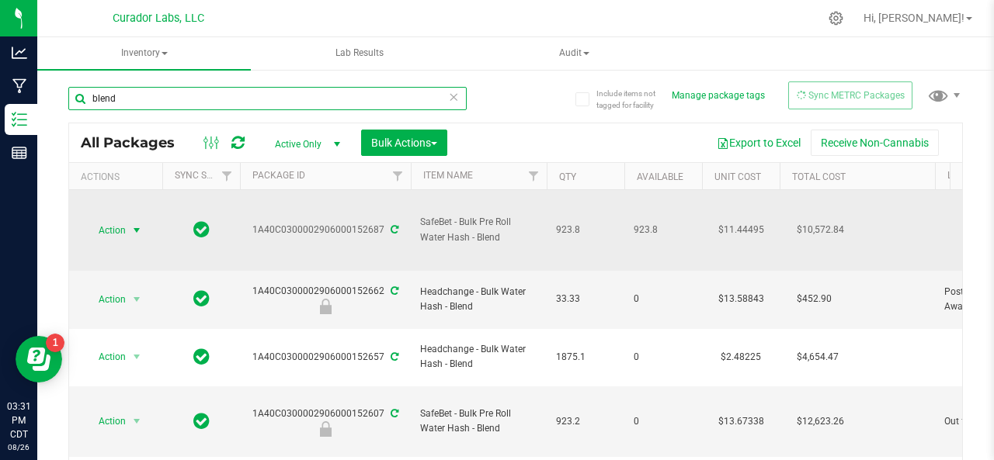
type input "blend"
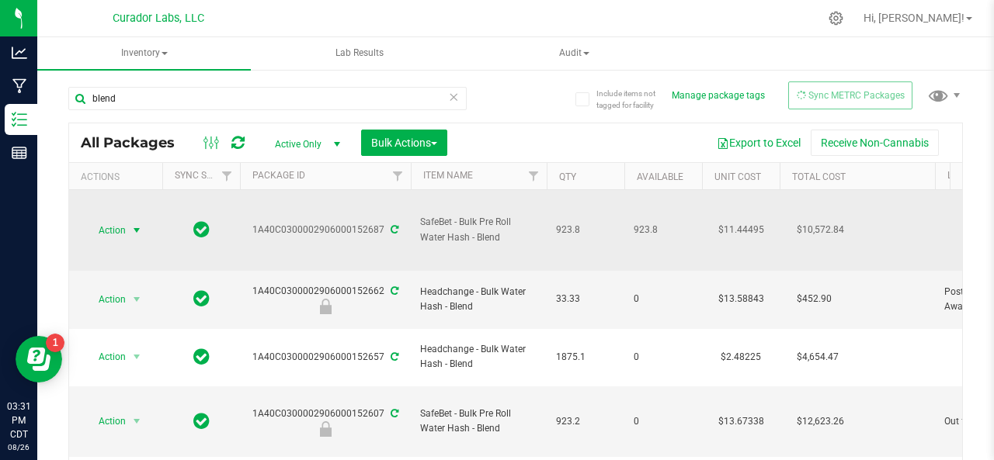
click at [116, 229] on span "Action" at bounding box center [106, 231] width 42 height 22
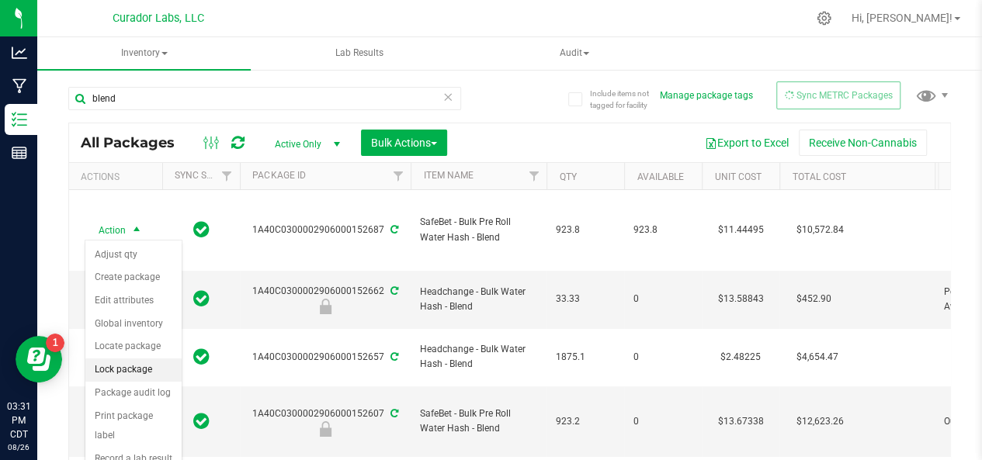
click at [121, 367] on li "Lock package" at bounding box center [133, 370] width 96 height 23
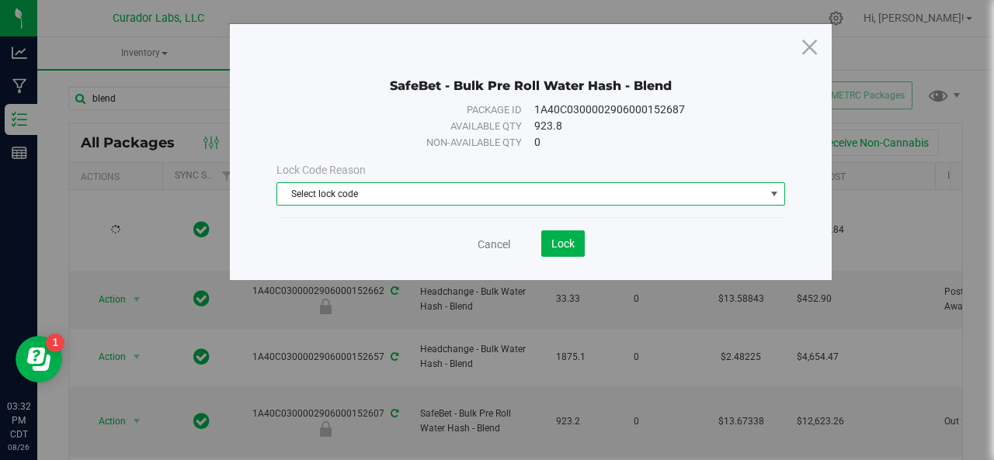
click at [329, 190] on span "Select lock code" at bounding box center [521, 194] width 488 height 22
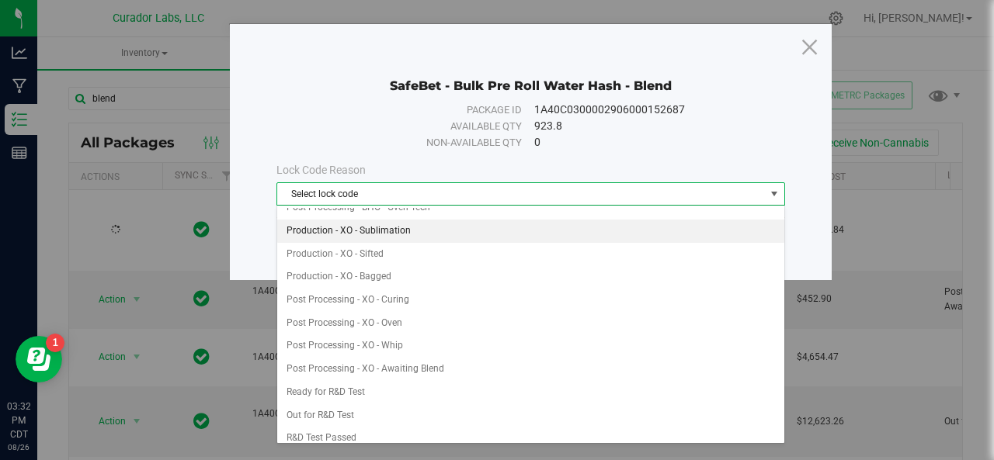
scroll to position [346, 0]
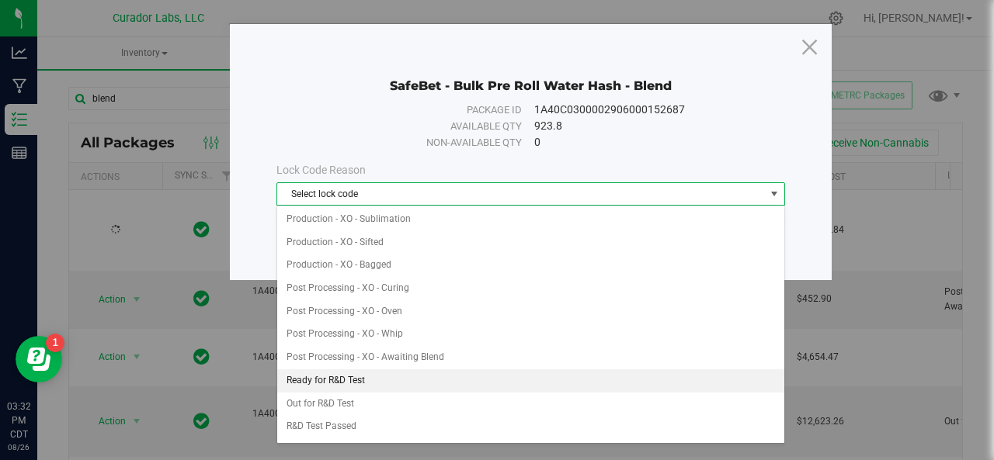
click at [350, 370] on li "Ready for R&D Test" at bounding box center [531, 381] width 508 height 23
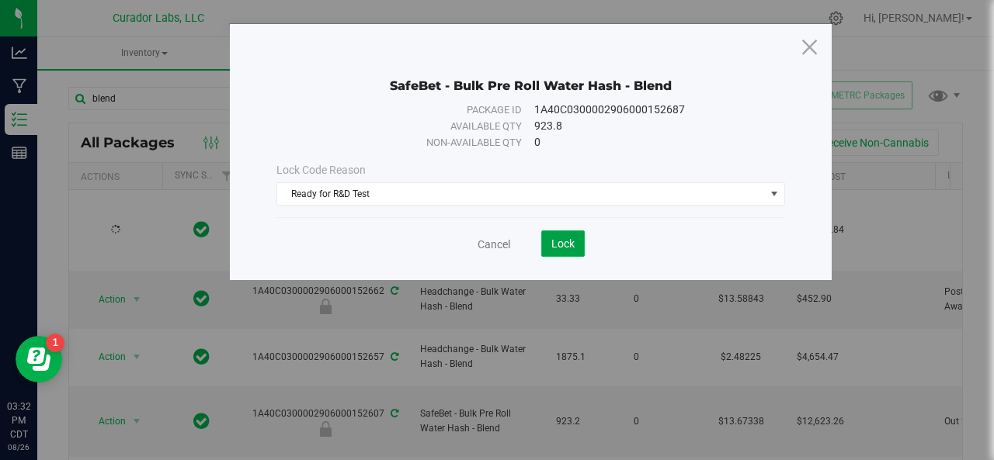
click at [564, 241] on span "Lock" at bounding box center [562, 244] width 23 height 12
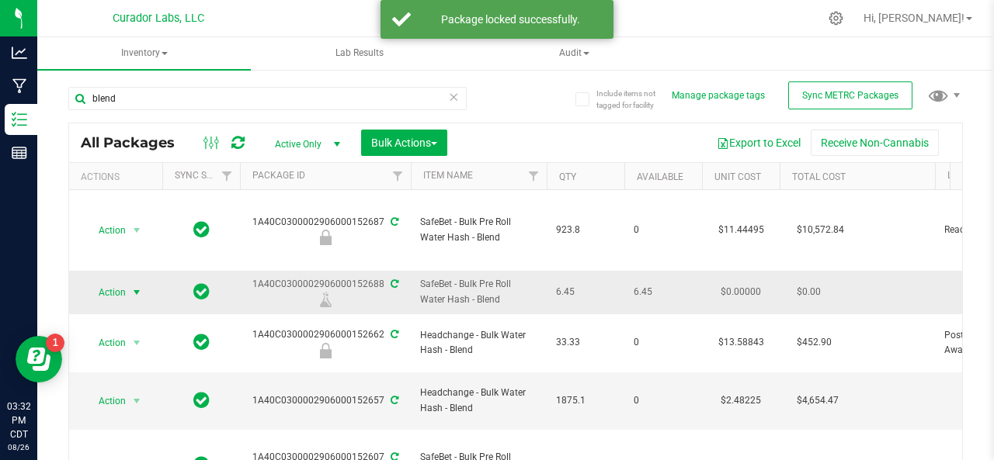
click at [119, 291] on span "Action" at bounding box center [106, 293] width 42 height 22
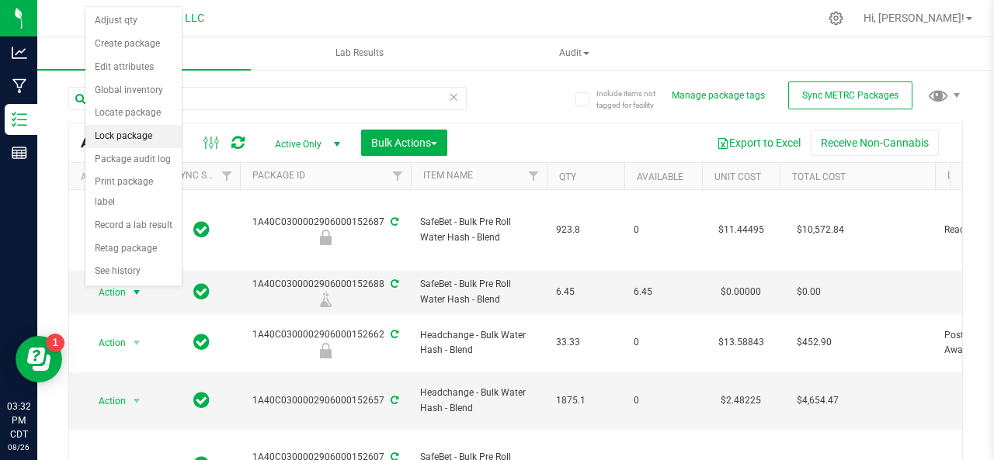
click at [129, 133] on li "Lock package" at bounding box center [133, 136] width 96 height 23
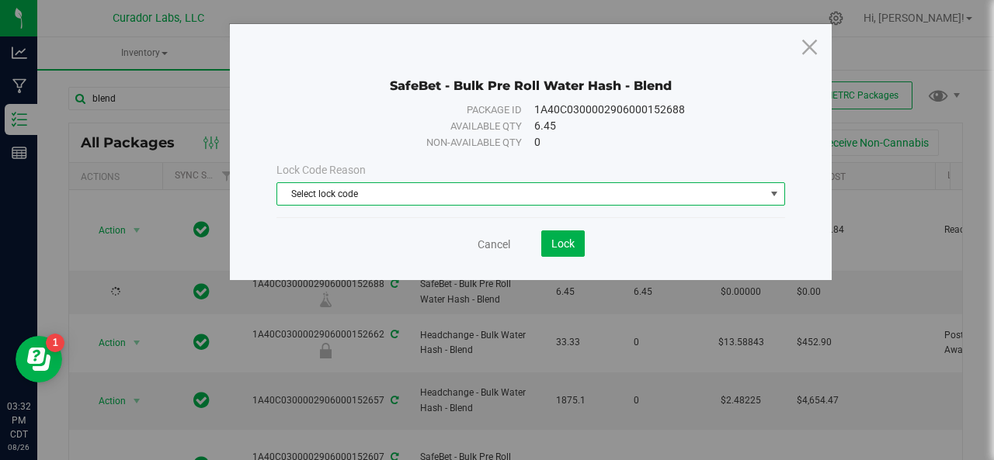
click at [379, 189] on span "Select lock code" at bounding box center [521, 194] width 488 height 22
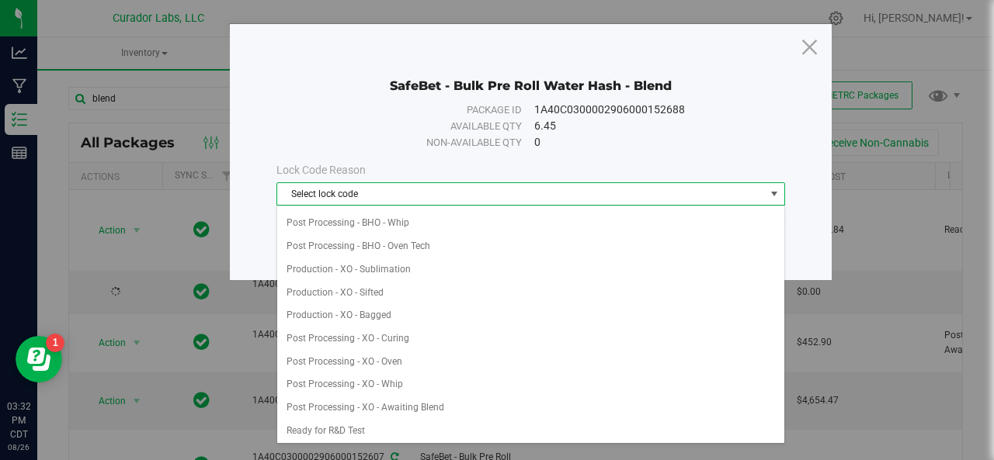
scroll to position [297, 0]
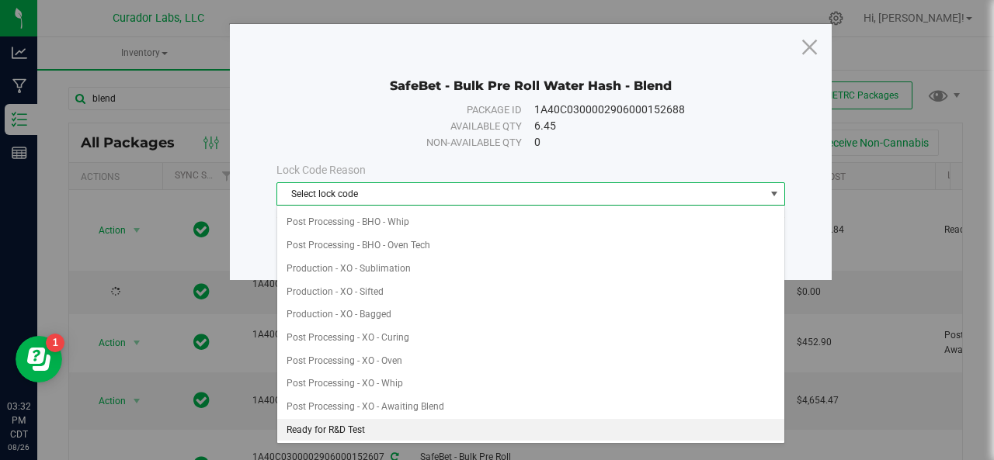
click at [356, 425] on li "Ready for R&D Test" at bounding box center [531, 430] width 508 height 23
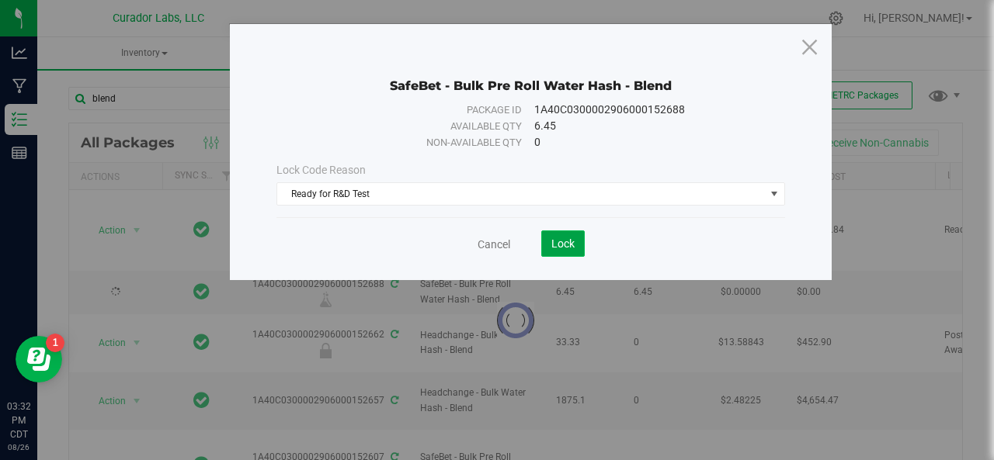
click at [550, 244] on button "Lock" at bounding box center [562, 244] width 43 height 26
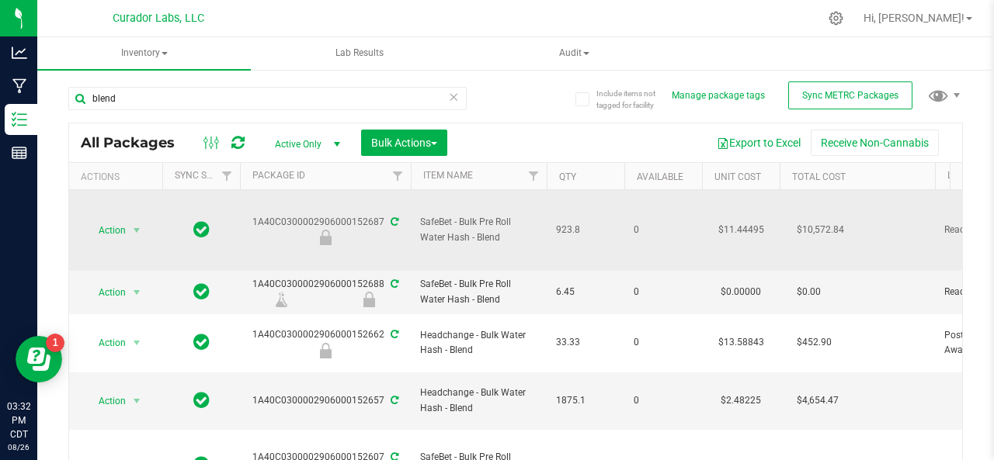
click at [450, 232] on span "SafeBet - Bulk Pre Roll Water Hash - Blend" at bounding box center [478, 230] width 117 height 30
copy tr "SafeBet - Bulk Pre Roll Water Hash - Blend"
click at [291, 218] on div "1A40C0300002906000152687" at bounding box center [325, 230] width 175 height 30
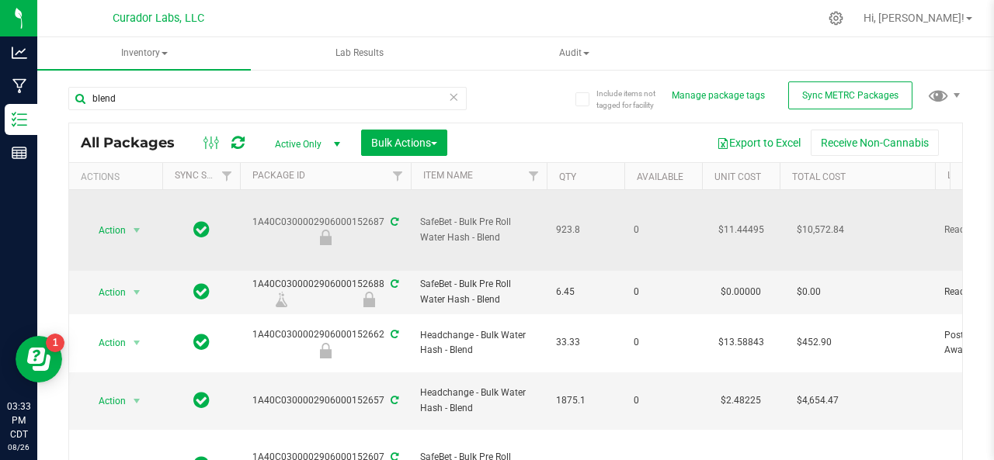
click at [291, 218] on div "1A40C0300002906000152687" at bounding box center [325, 230] width 175 height 30
copy div "1A40C0300002906000152687"
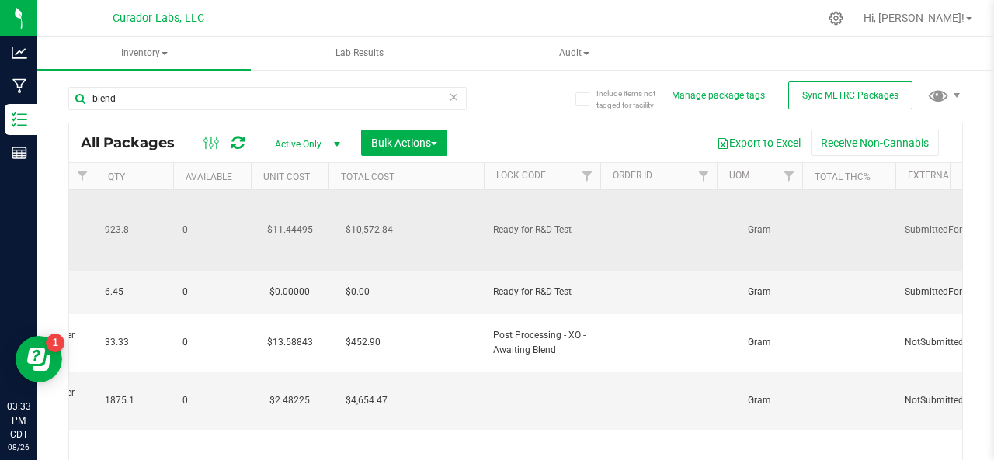
scroll to position [0, 457]
click at [422, 237] on td "$10,572.84" at bounding box center [399, 230] width 155 height 81
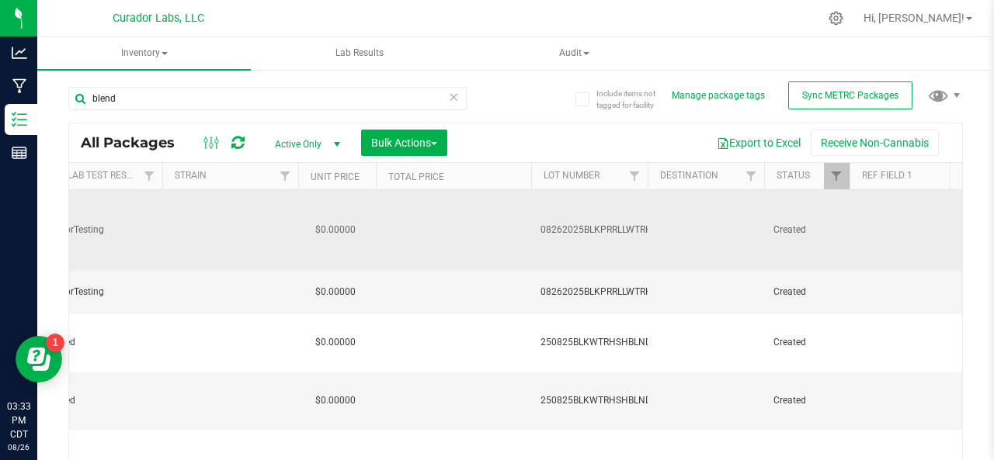
scroll to position [0, 1355]
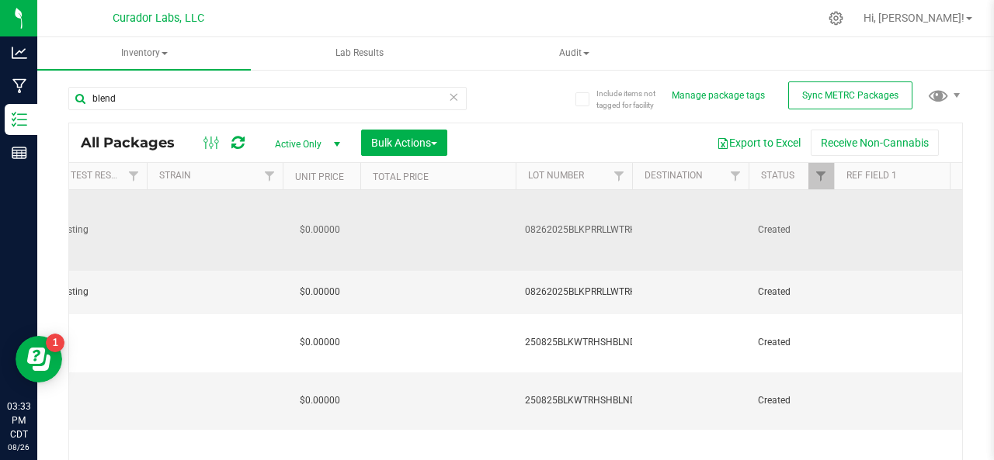
click at [573, 223] on span "08262025BLKPRRLLWTRHSHBLND" at bounding box center [599, 230] width 148 height 15
click at [573, 223] on input "08262025BLKPRRLLWTRHSHBLND" at bounding box center [570, 230] width 111 height 24
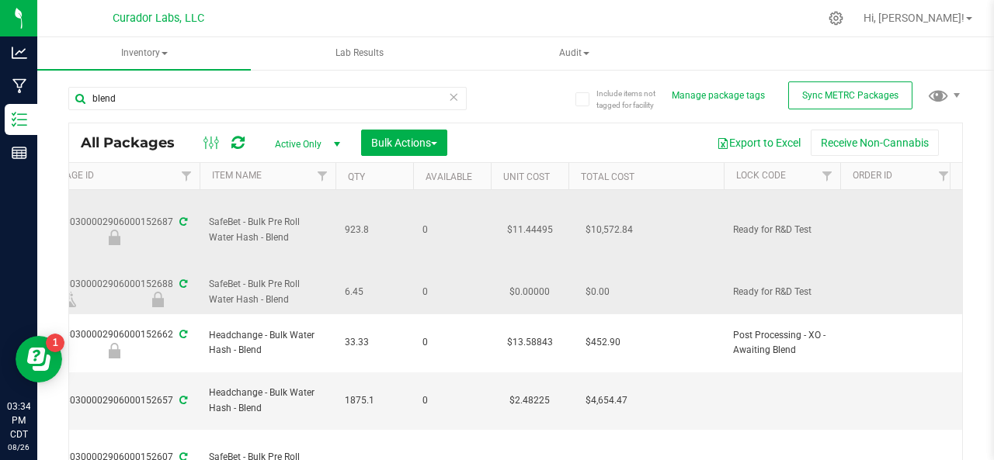
scroll to position [0, 0]
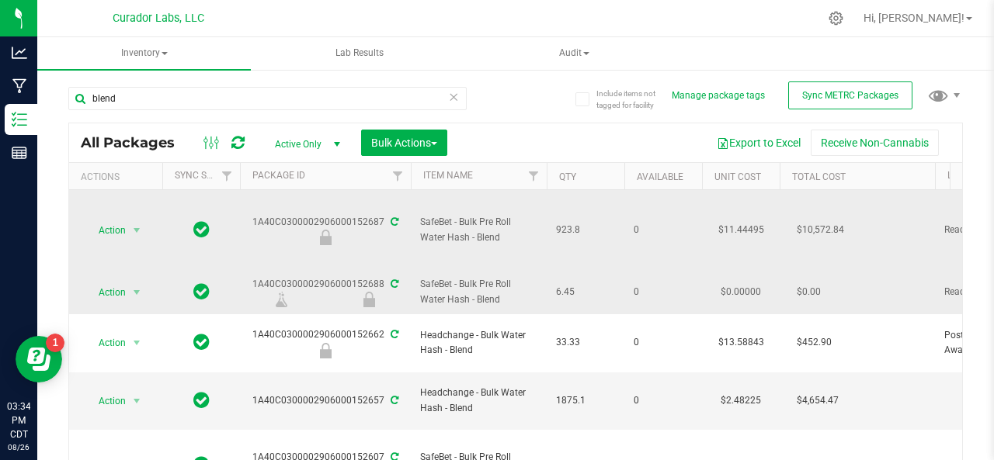
click at [364, 282] on div "1A40C0300002906000152688" at bounding box center [325, 292] width 175 height 30
copy div "1A40C0300002906000152688"
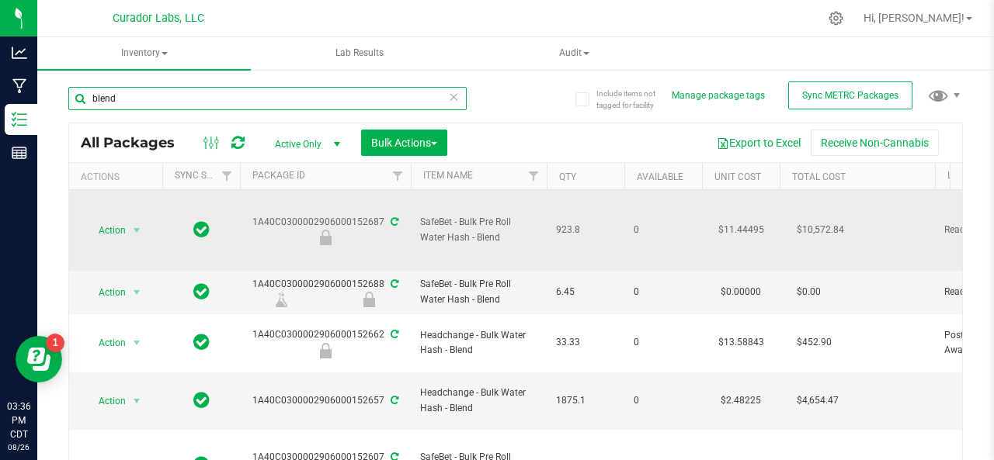
click at [151, 99] on input "blend" at bounding box center [267, 98] width 398 height 23
type input "b"
type input "bulk live rosin - dark rainbow"
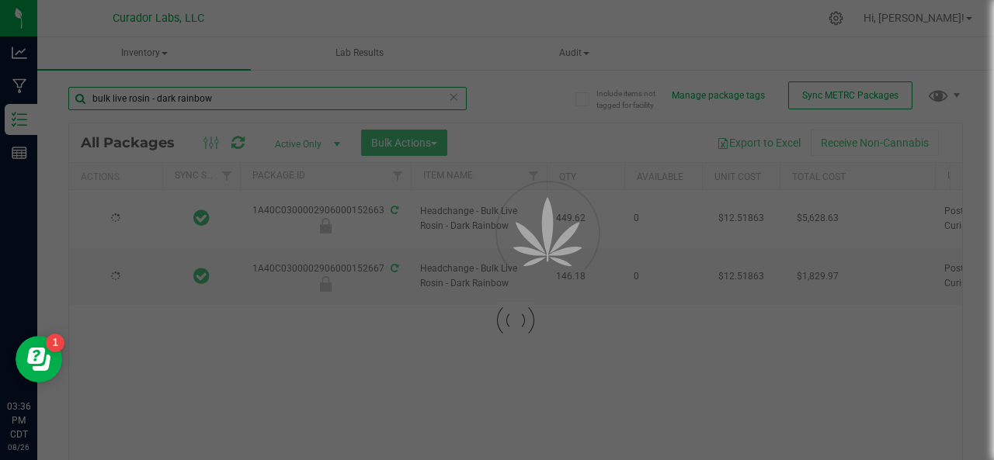
type input "[DATE]"
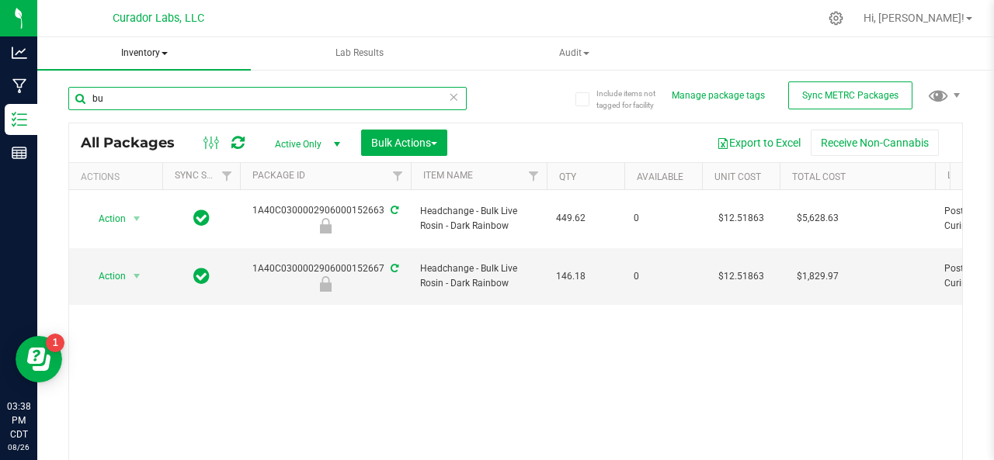
type input "b"
type input "fruit gusher"
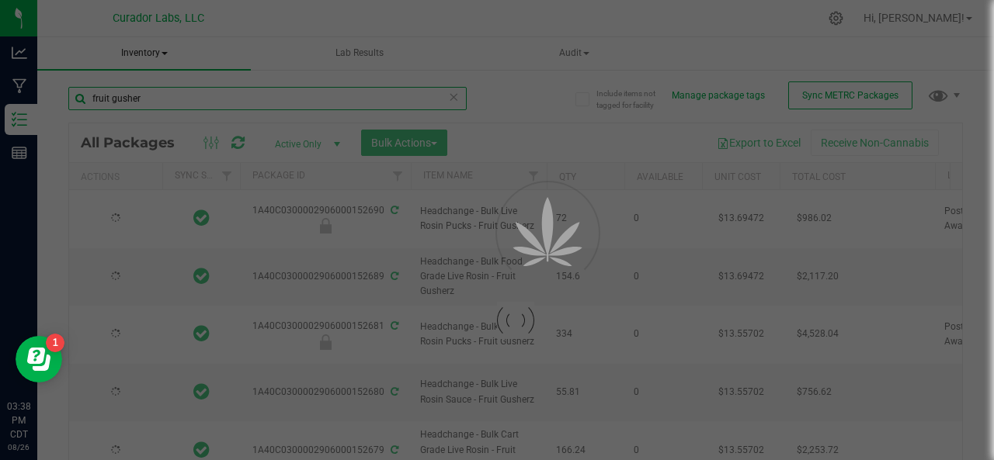
type input "[DATE]"
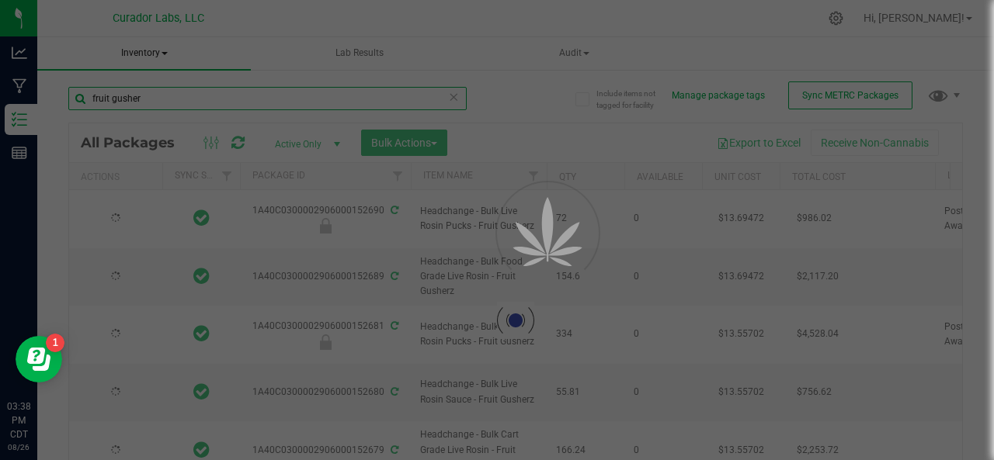
type input "[DATE]"
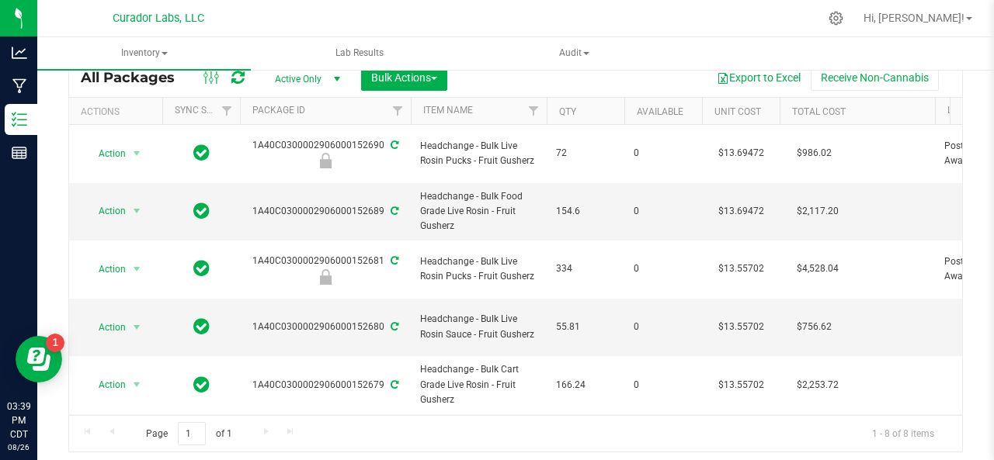
type input "fruit gusher"
